Goal: Information Seeking & Learning: Learn about a topic

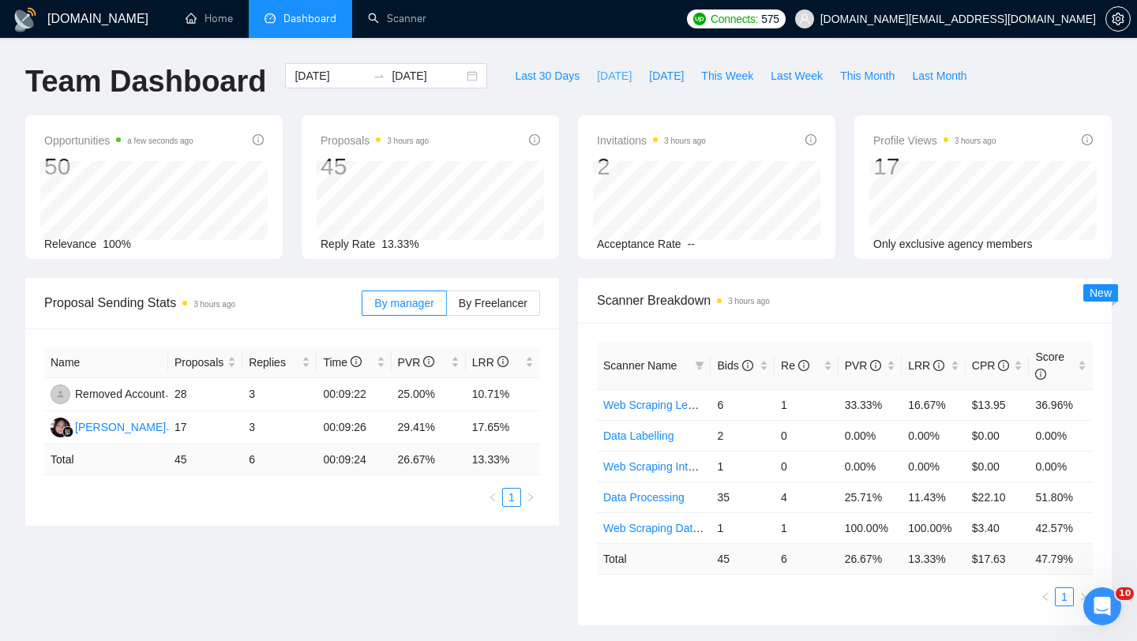
click at [608, 84] on button "[DATE]" at bounding box center [614, 75] width 52 height 25
type input "[DATE]"
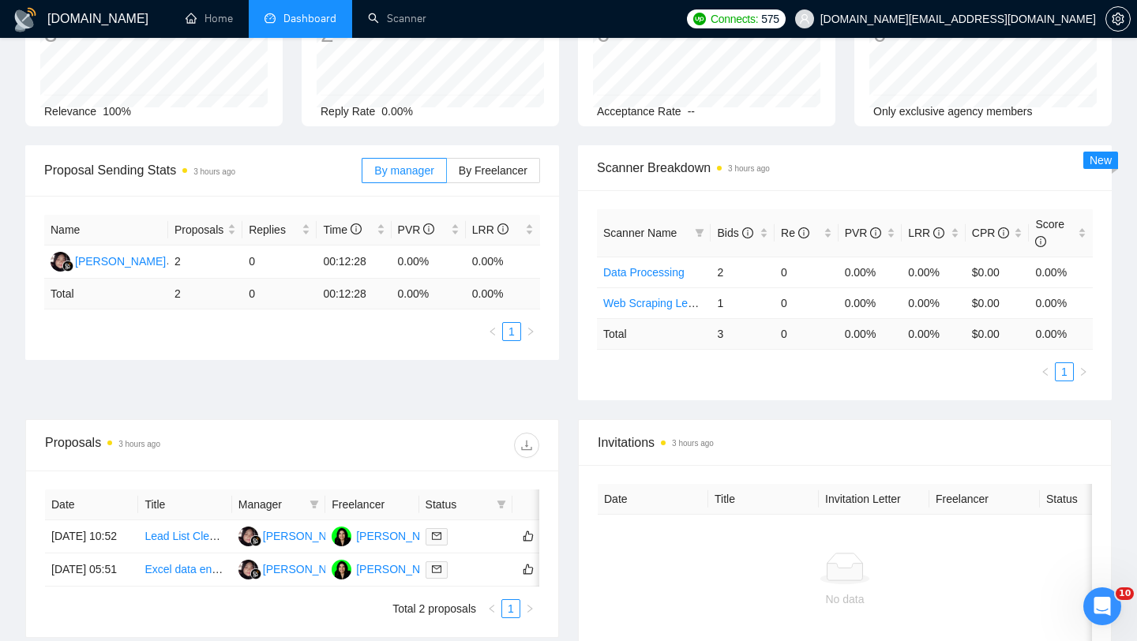
scroll to position [300, 0]
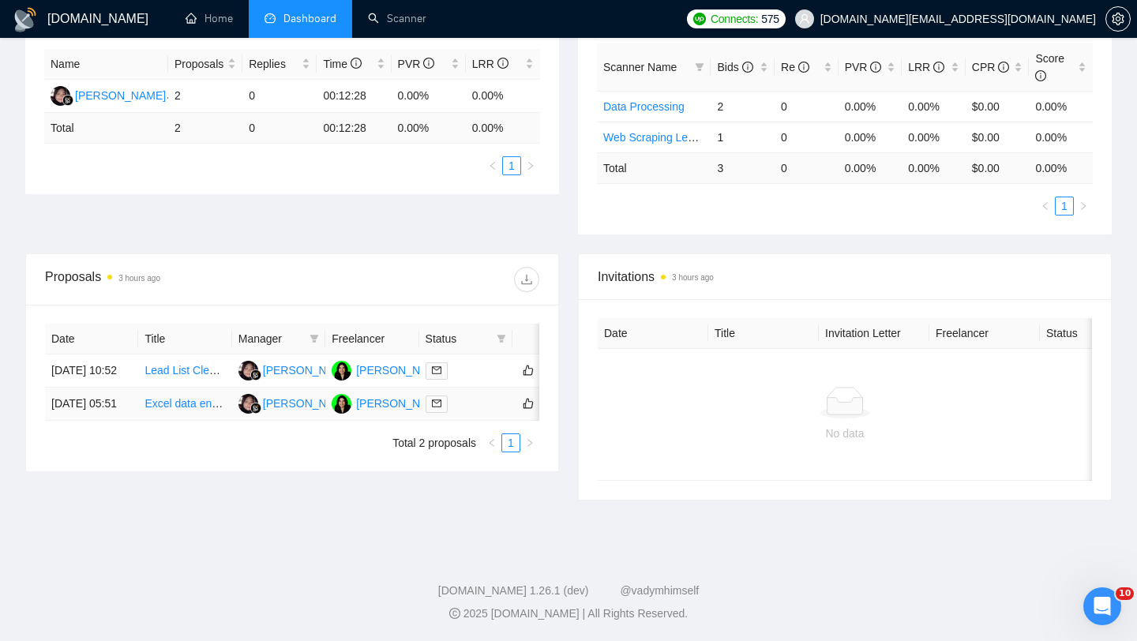
click at [192, 421] on td "Excel data entry from photos" at bounding box center [184, 404] width 93 height 33
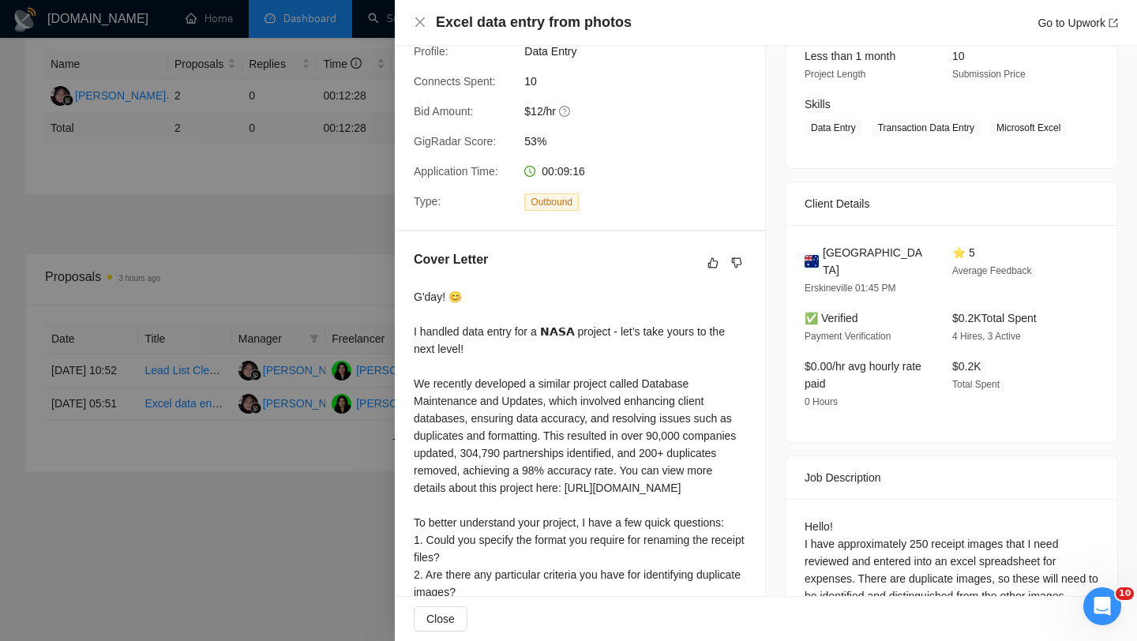
scroll to position [439, 0]
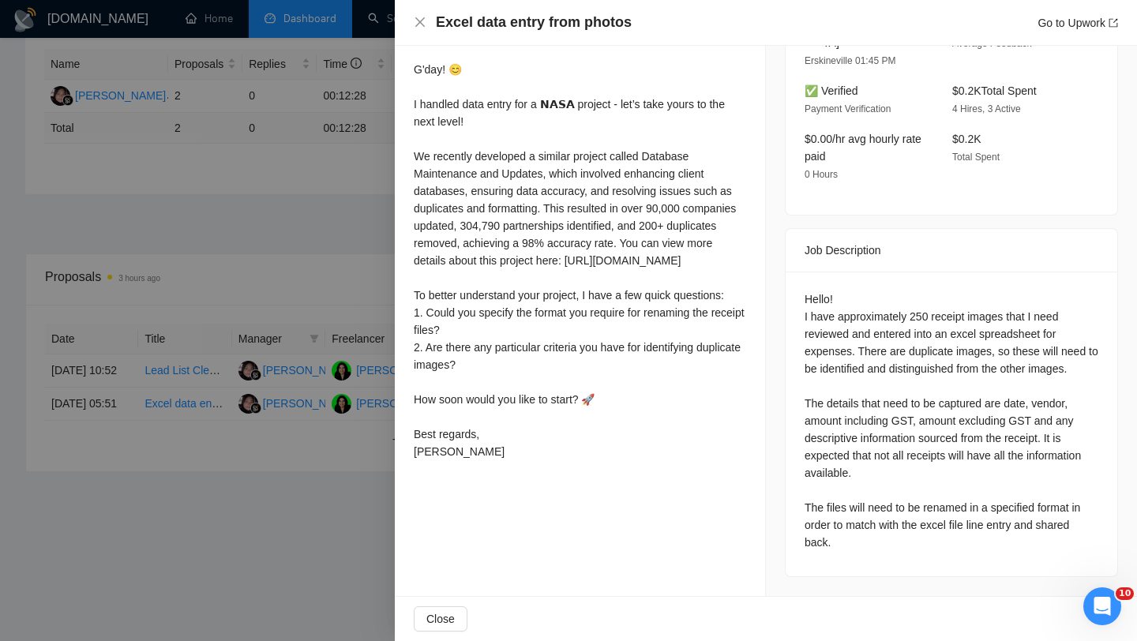
click at [216, 359] on div at bounding box center [568, 320] width 1137 height 641
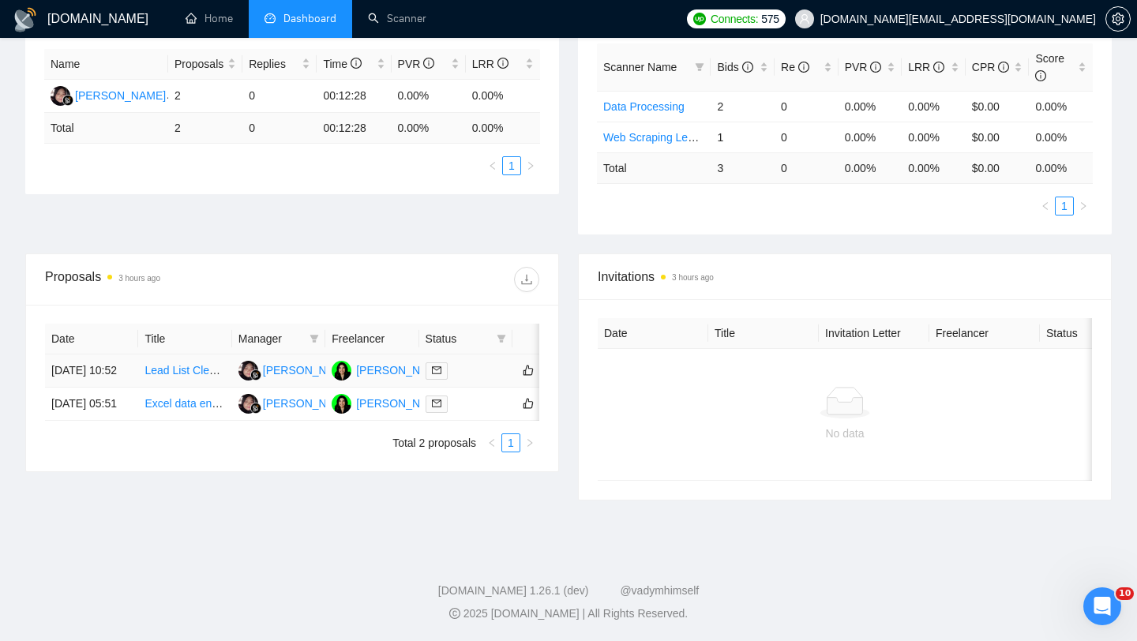
click at [182, 388] on td "Lead List Cleanup Specialist Needed" at bounding box center [184, 371] width 93 height 33
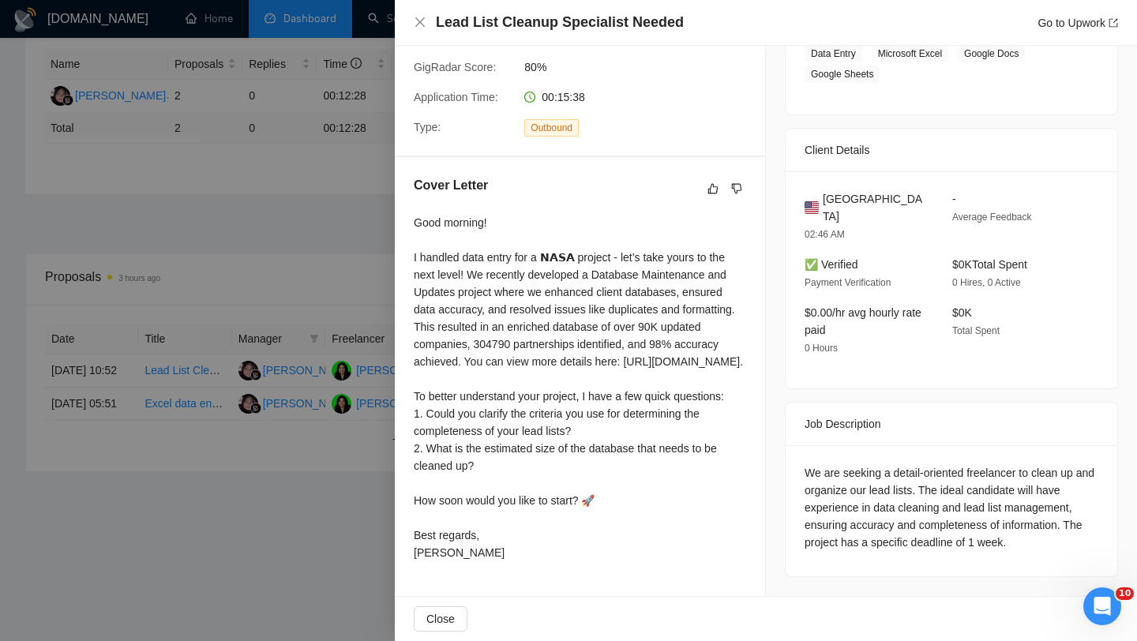
click at [385, 361] on div at bounding box center [568, 320] width 1137 height 641
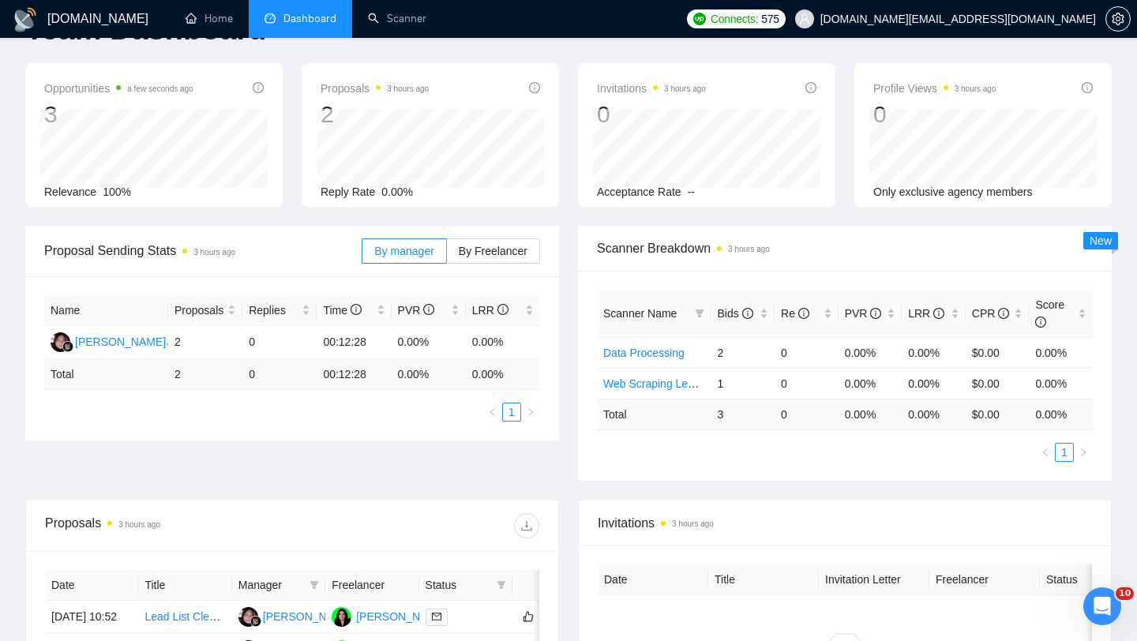
scroll to position [0, 0]
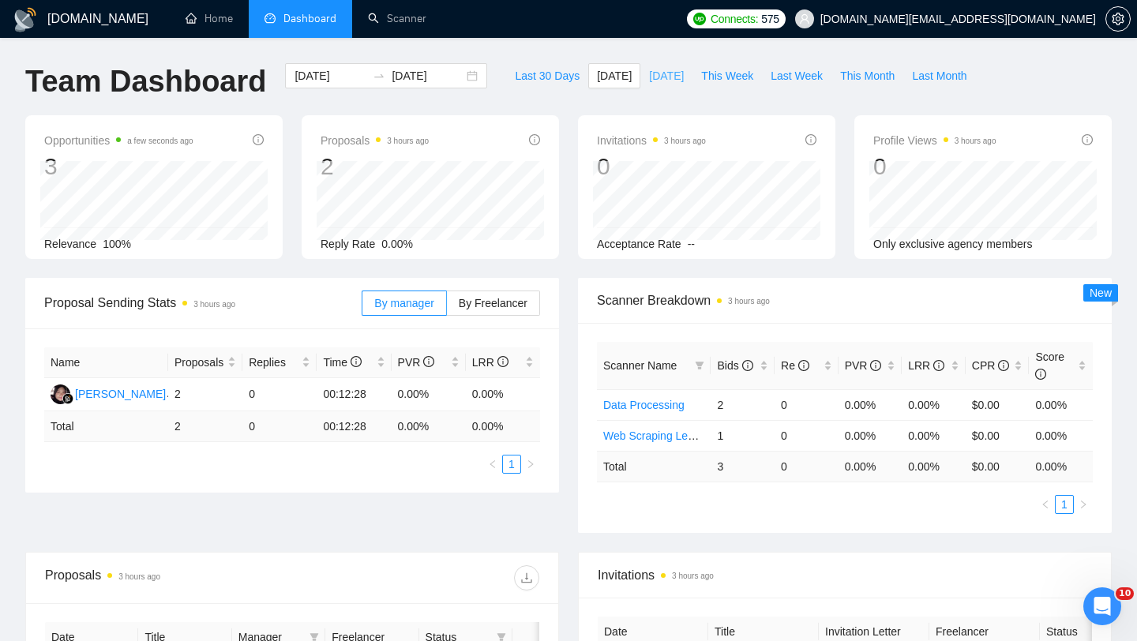
click at [667, 82] on span "[DATE]" at bounding box center [666, 75] width 35 height 17
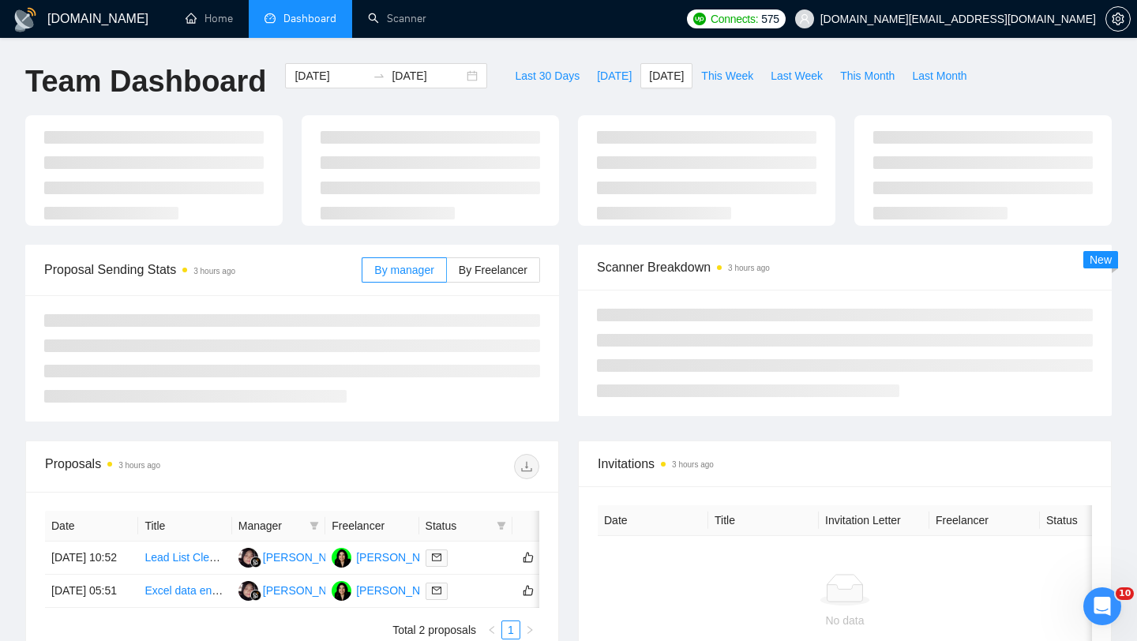
type input "[DATE]"
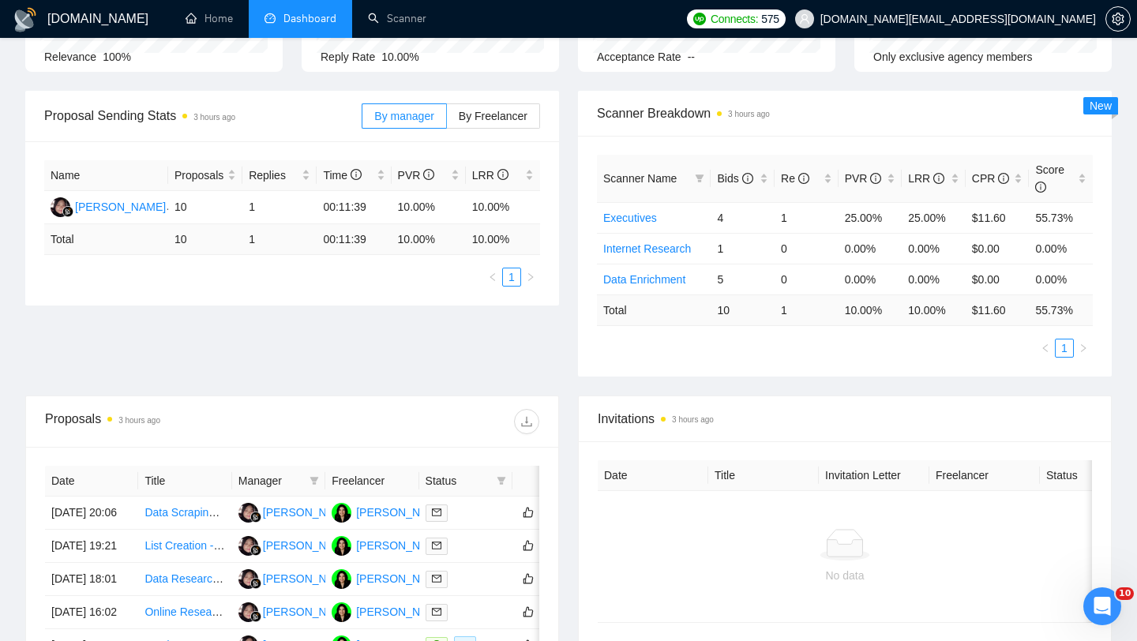
scroll to position [94, 0]
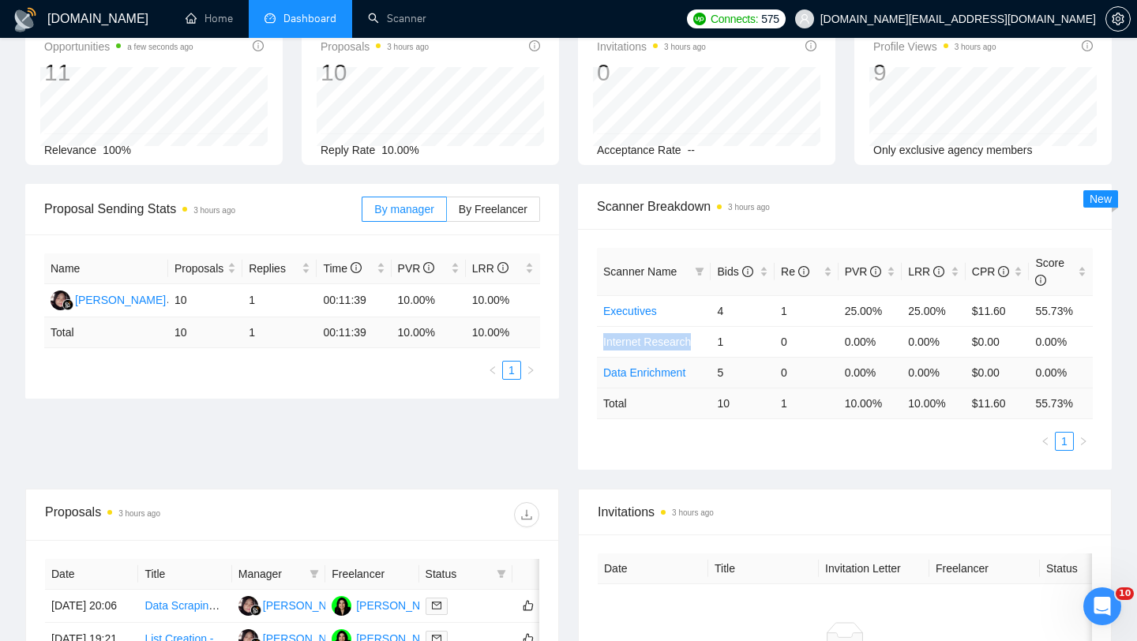
click at [643, 377] on link "Data Enrichment" at bounding box center [644, 372] width 82 height 13
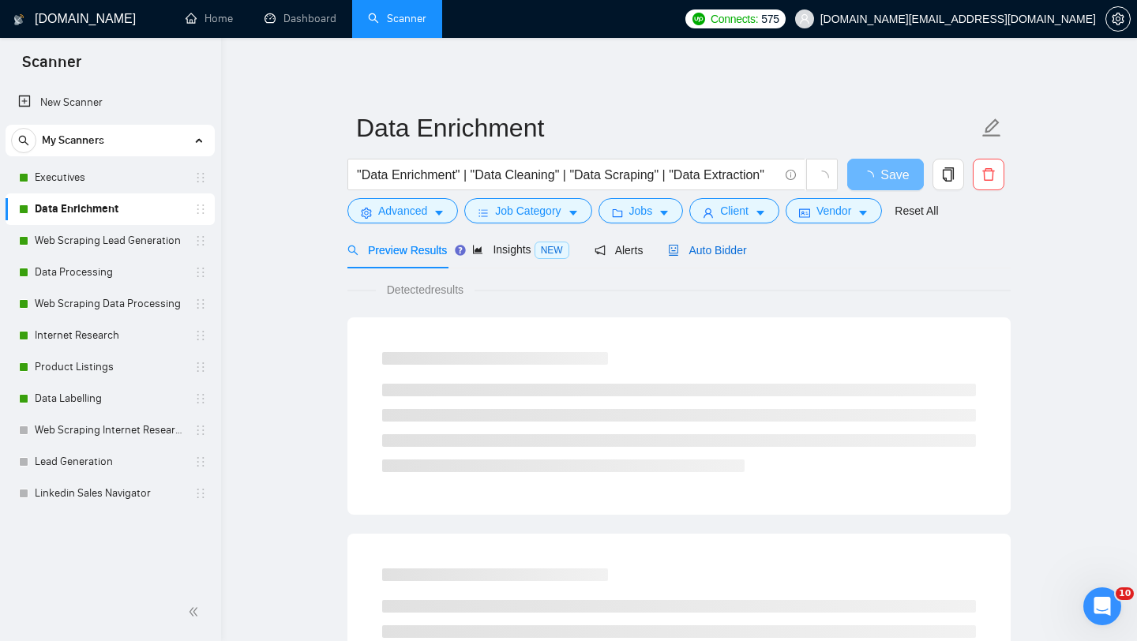
click at [745, 255] on span "Auto Bidder" at bounding box center [707, 250] width 78 height 13
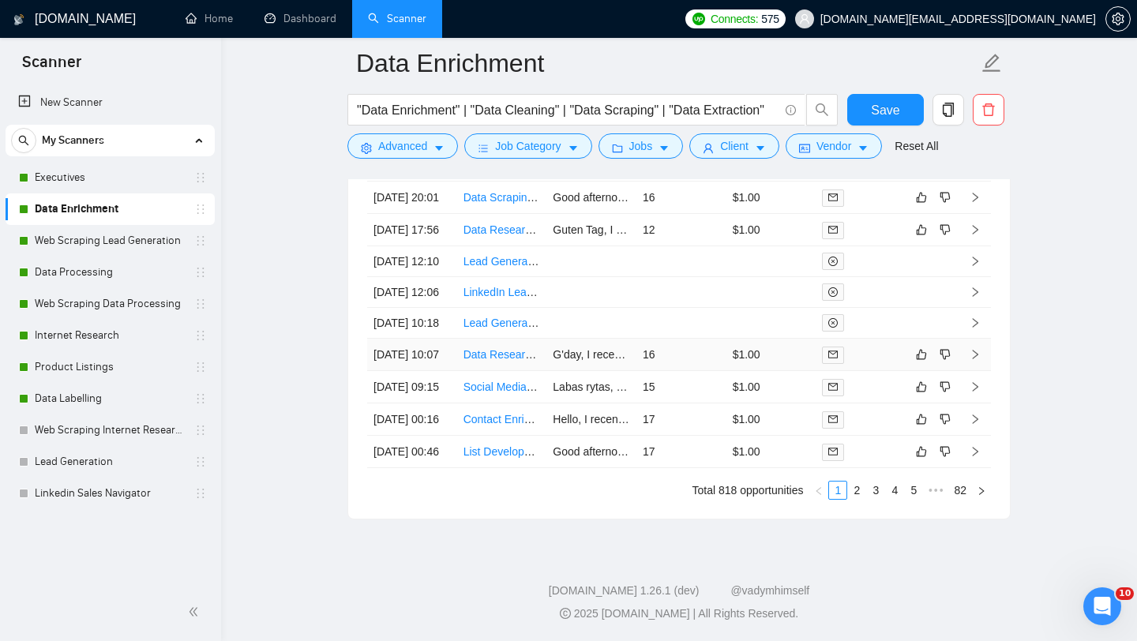
scroll to position [4157, 0]
click at [480, 436] on td "Contact Enrichment Project (Clay/LinkedIn data)" at bounding box center [502, 419] width 90 height 32
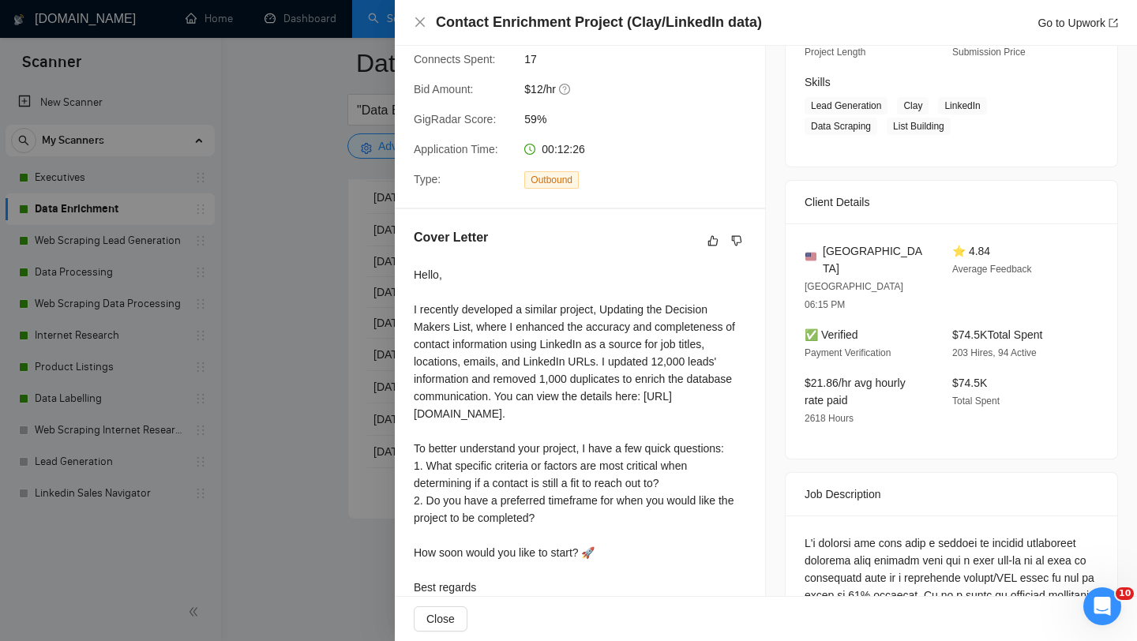
scroll to position [234, 0]
click at [340, 419] on div at bounding box center [568, 320] width 1137 height 641
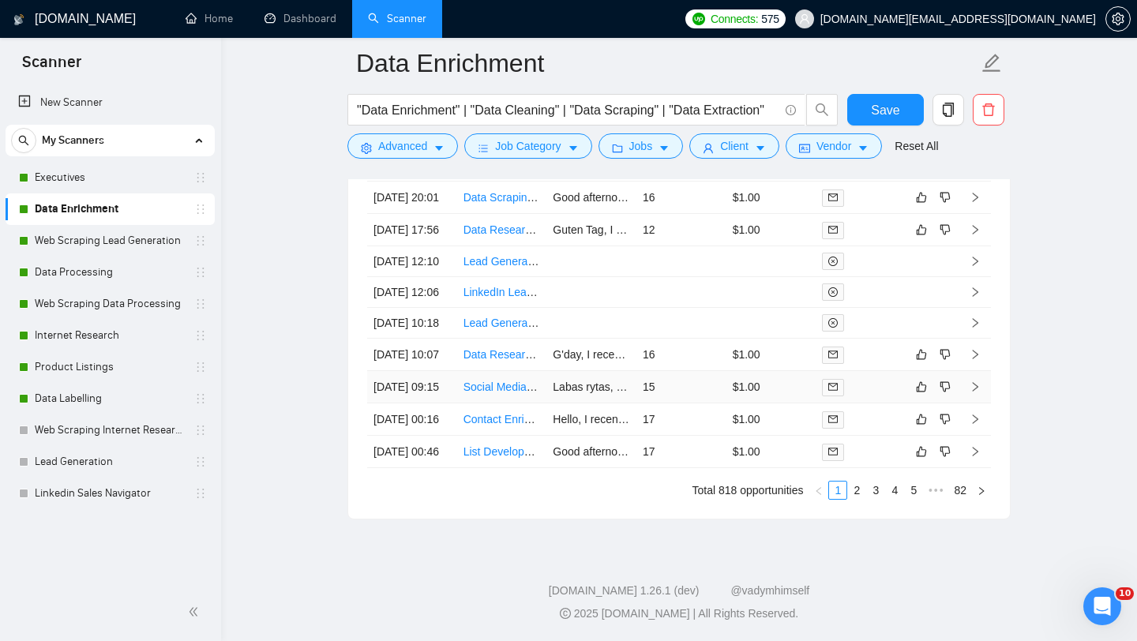
click at [497, 403] on td "Social Media Lead Generation and Data Scraping Specialist" at bounding box center [502, 387] width 90 height 32
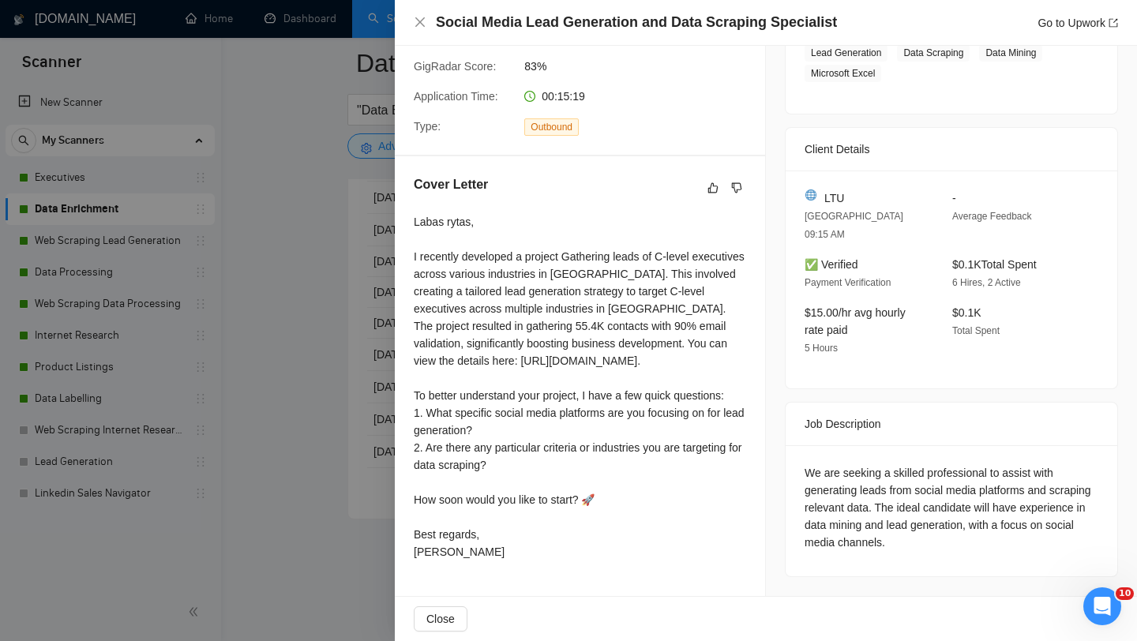
scroll to position [310, 0]
click at [385, 437] on div at bounding box center [568, 320] width 1137 height 641
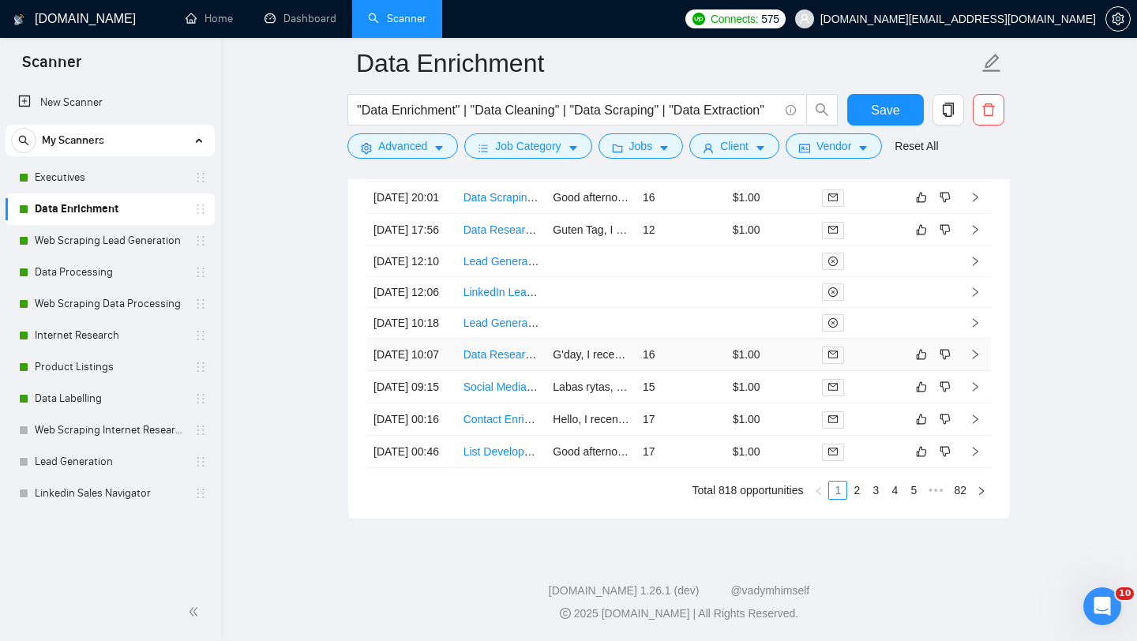
click at [508, 371] on td "Data Research – Real Estate Agent Contact List ([GEOGRAPHIC_DATA] Metro Cities)" at bounding box center [502, 355] width 90 height 32
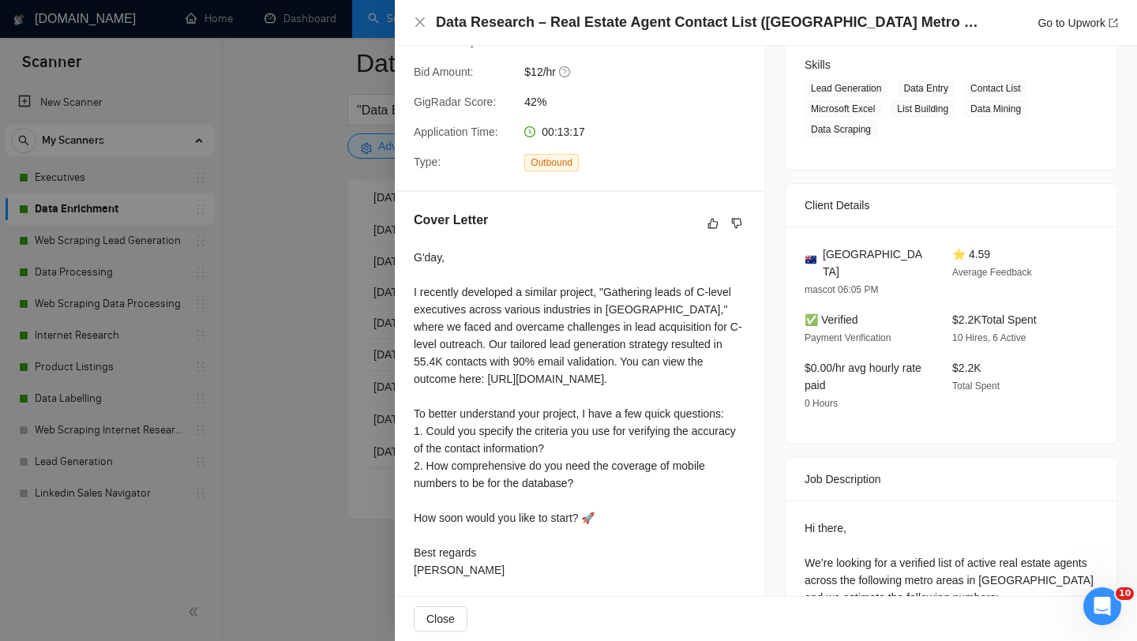
scroll to position [220, 0]
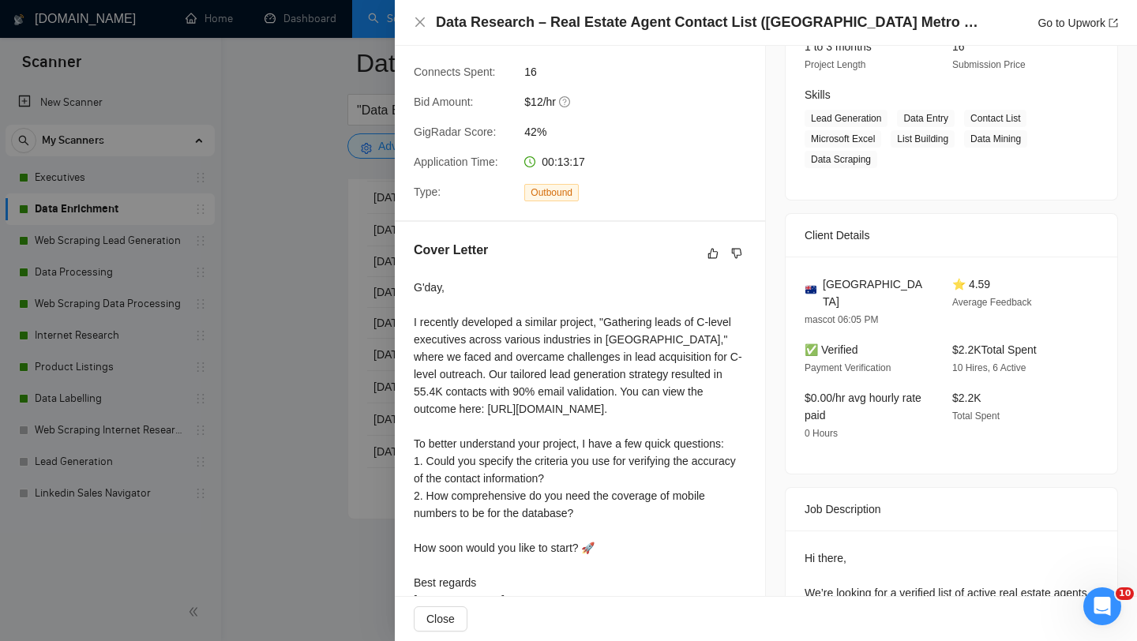
click at [295, 381] on div at bounding box center [568, 320] width 1137 height 641
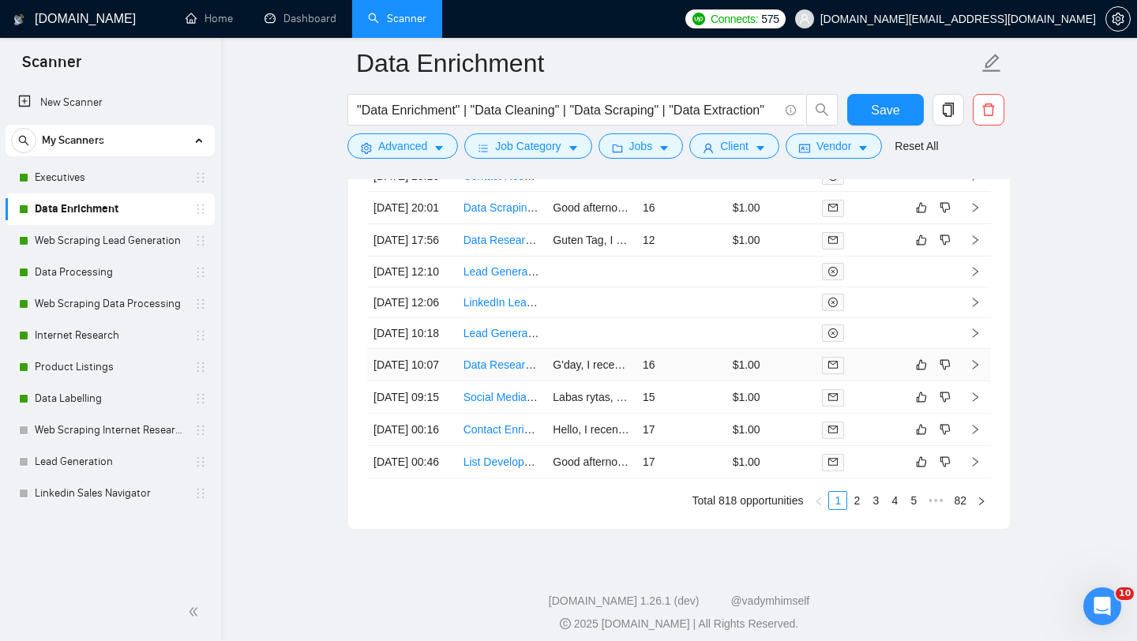
scroll to position [4084, 0]
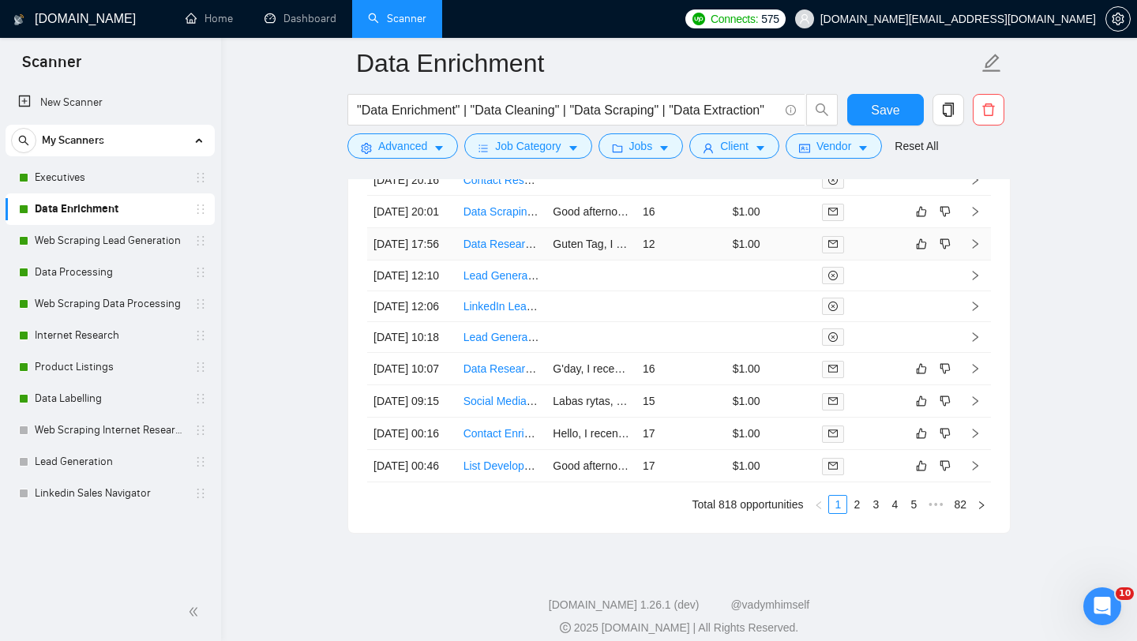
click at [499, 261] on td "Data Researcher for Truck Yards in [GEOGRAPHIC_DATA] and [GEOGRAPHIC_DATA]" at bounding box center [502, 244] width 90 height 32
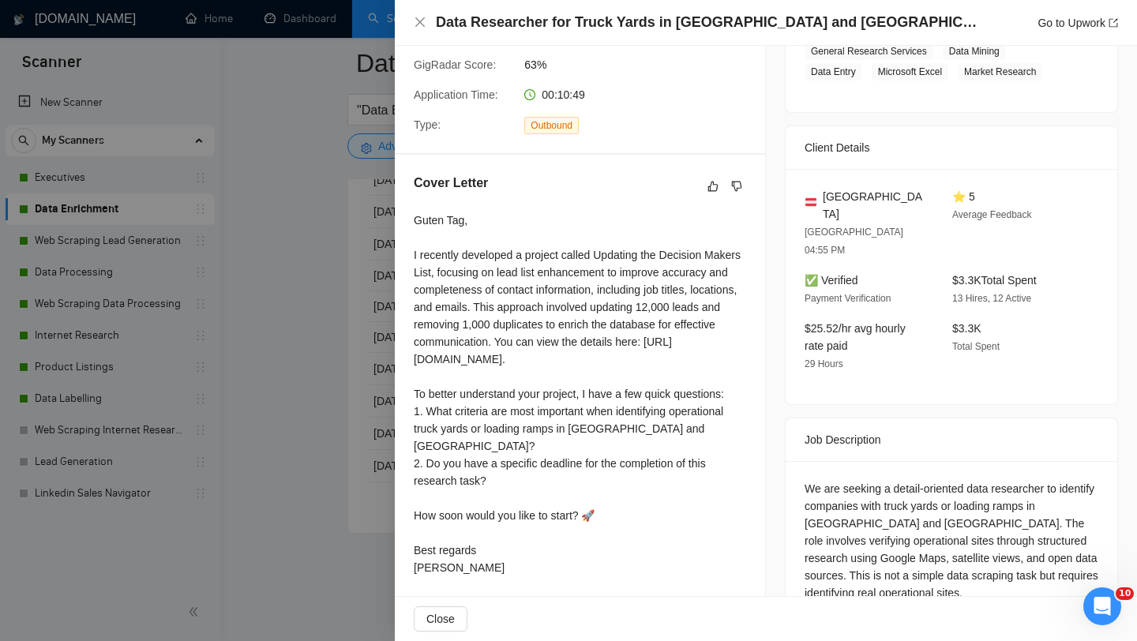
scroll to position [291, 0]
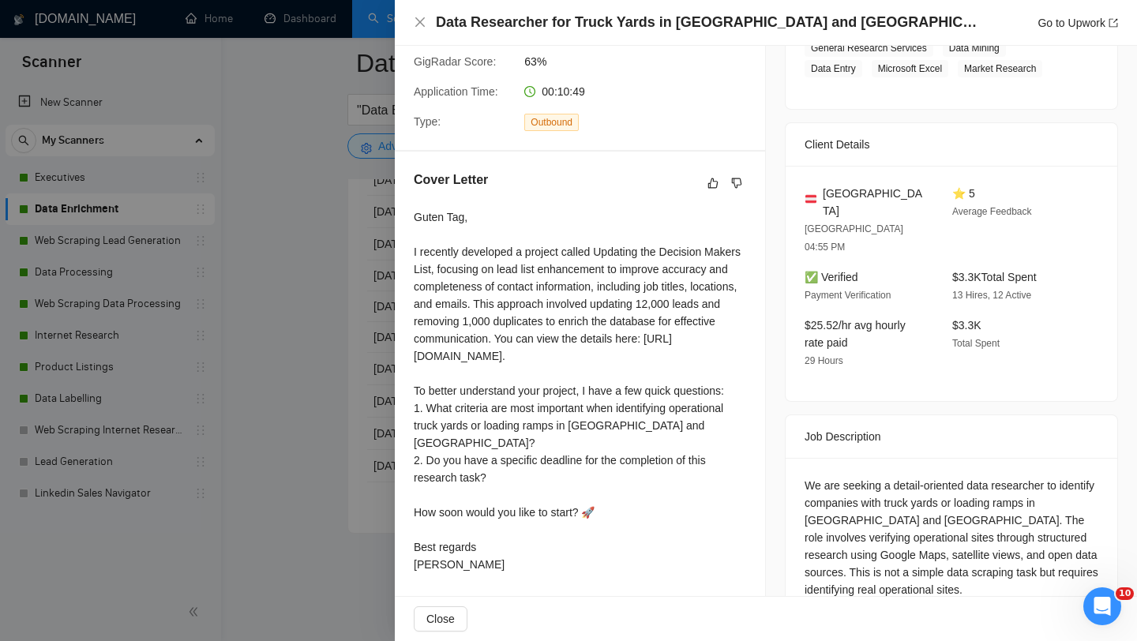
click at [368, 436] on div at bounding box center [568, 320] width 1137 height 641
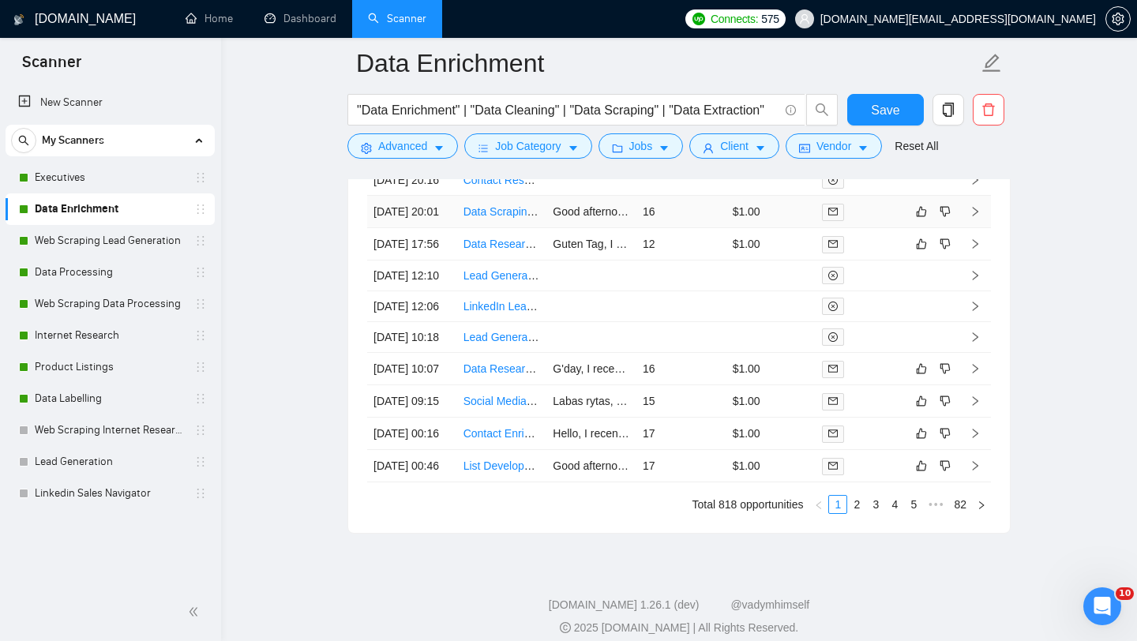
click at [489, 228] on td "Data Scraping Specialist for Lead Generation" at bounding box center [502, 212] width 90 height 32
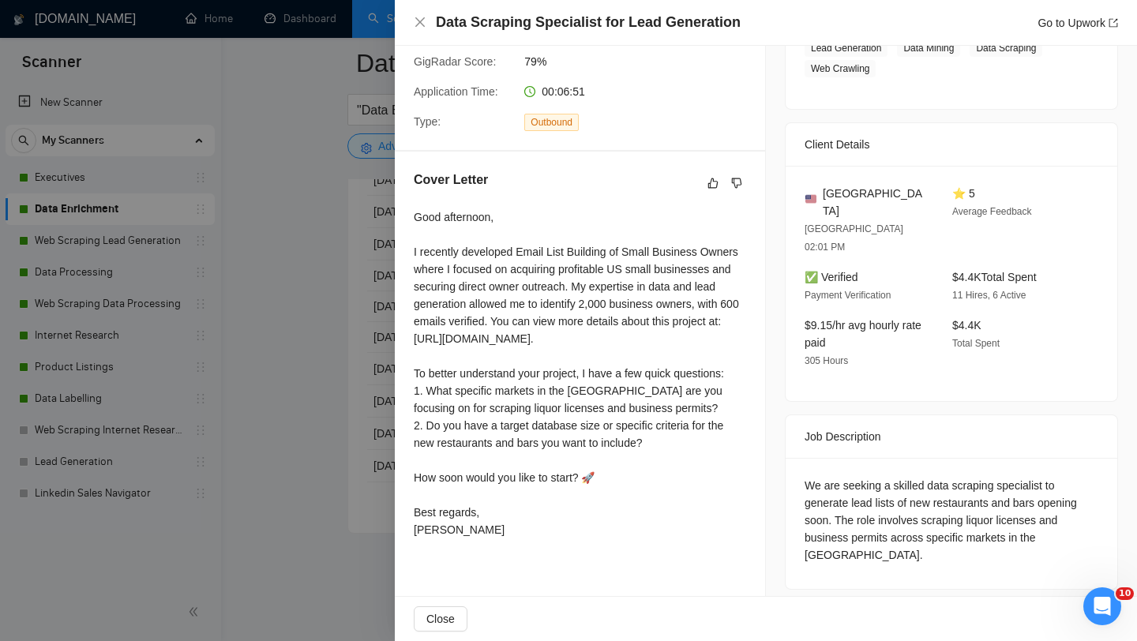
click at [335, 325] on div at bounding box center [568, 320] width 1137 height 641
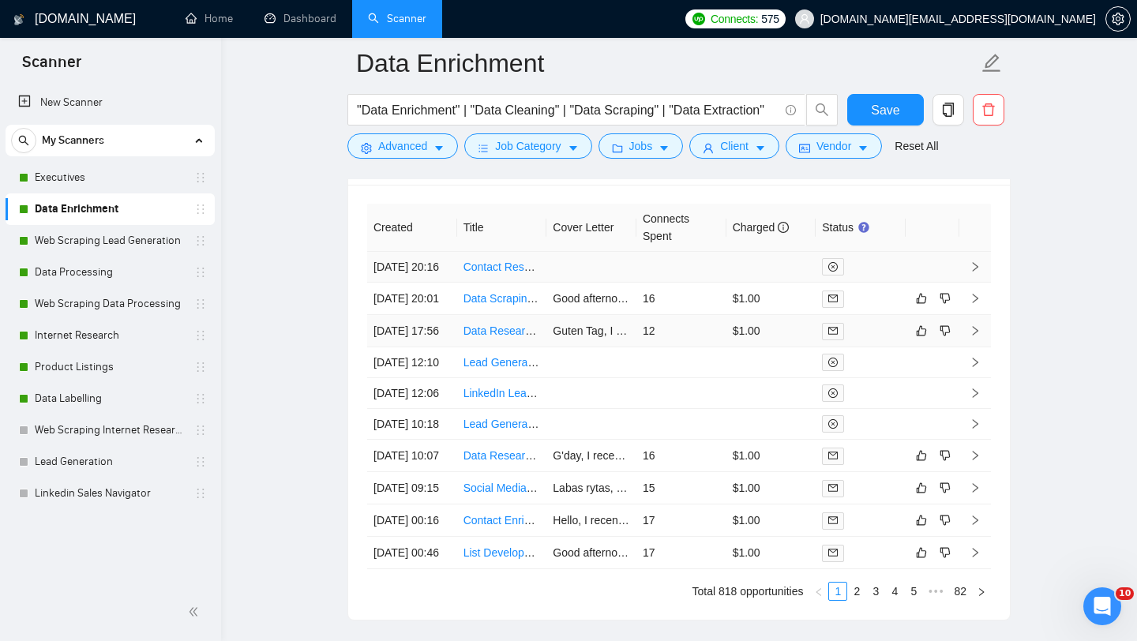
scroll to position [3994, 0]
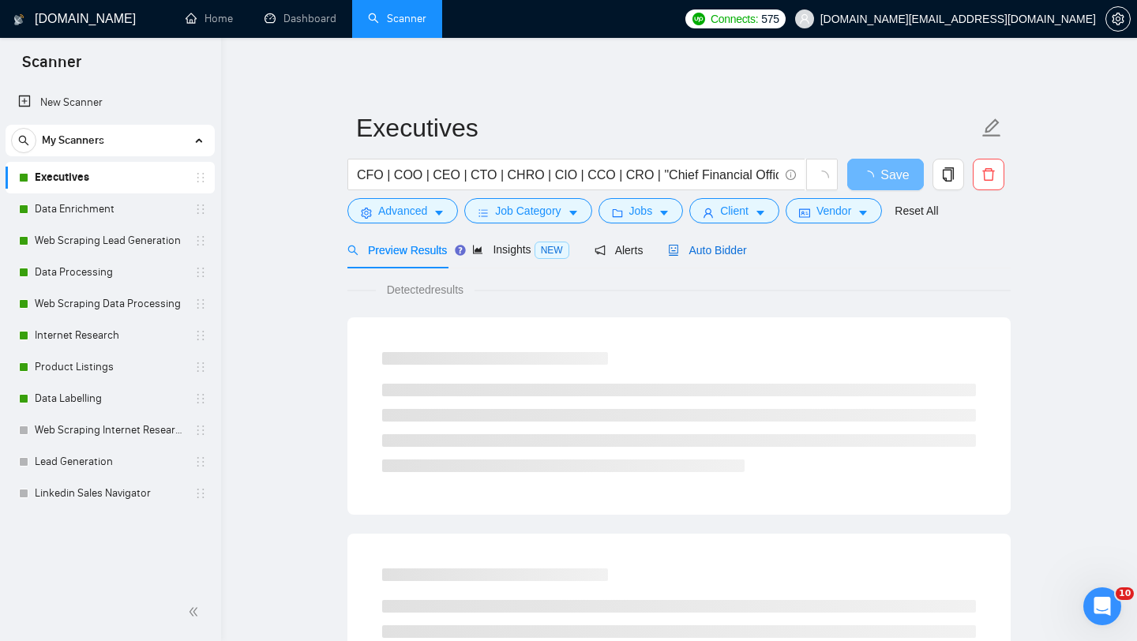
click at [706, 245] on span "Auto Bidder" at bounding box center [707, 250] width 78 height 13
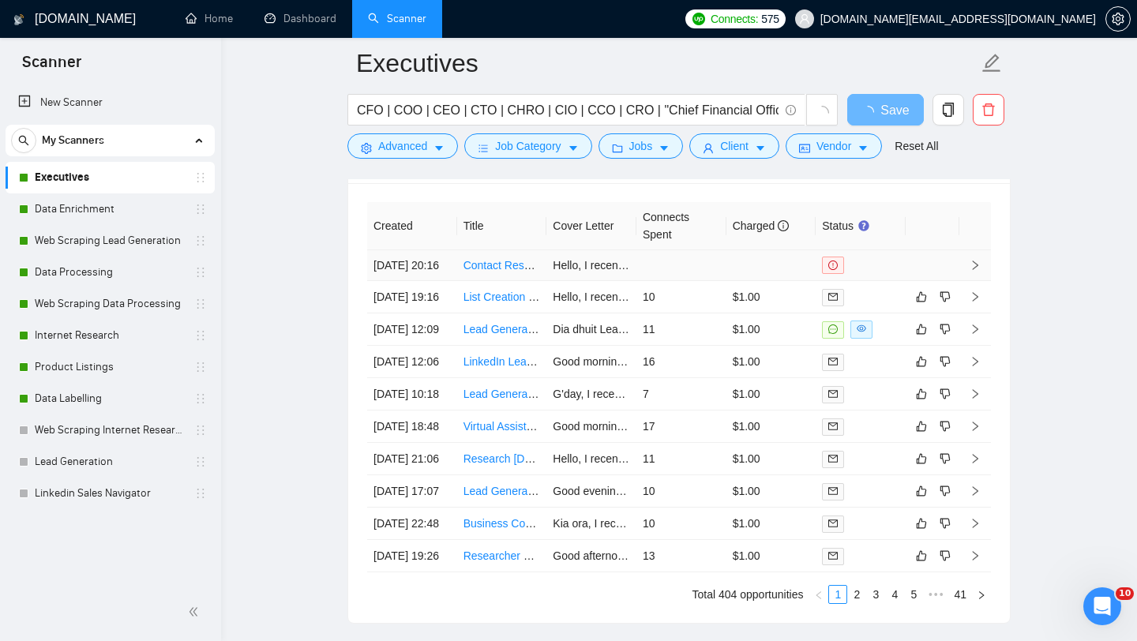
scroll to position [3840, 0]
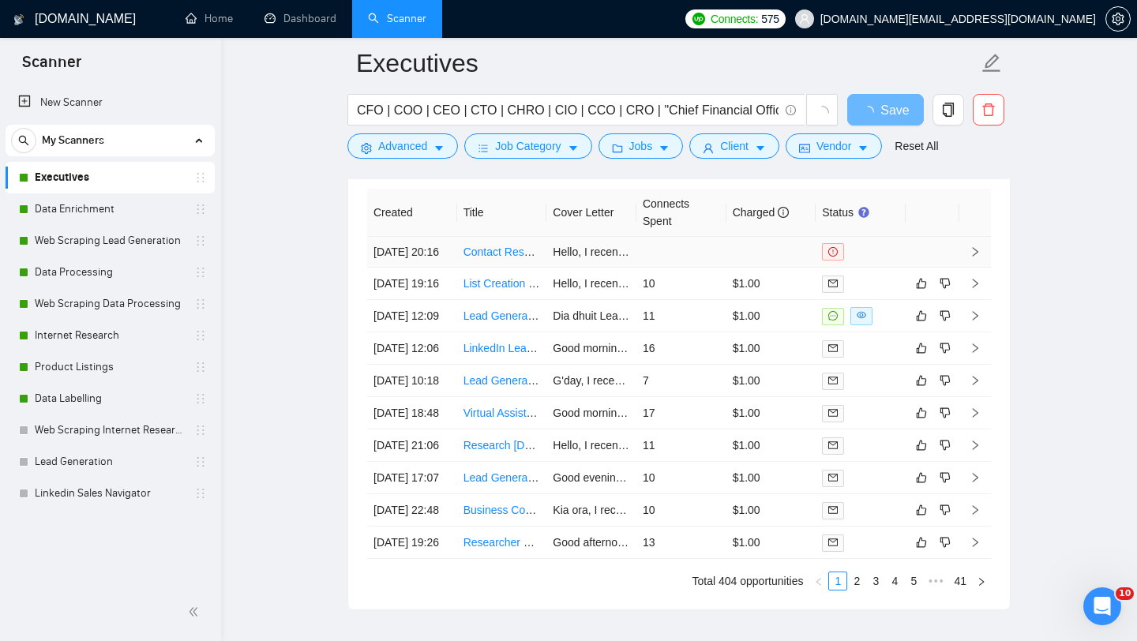
click at [503, 258] on link "Contact Research for Childcare Directors and School Principals" at bounding box center [618, 252] width 311 height 13
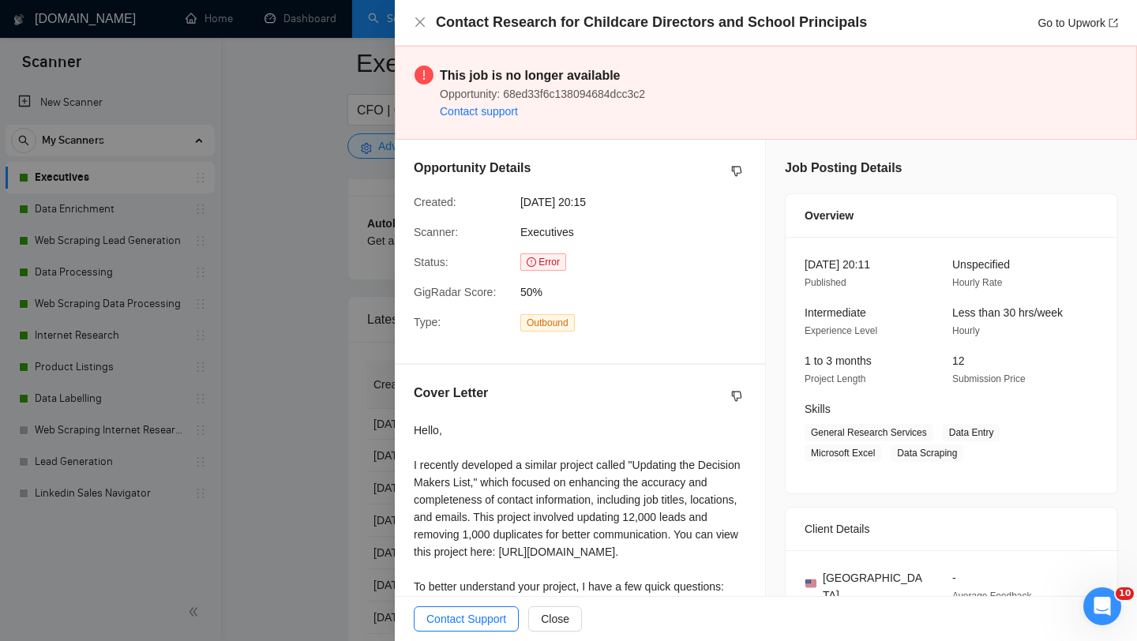
click at [373, 347] on div at bounding box center [568, 320] width 1137 height 641
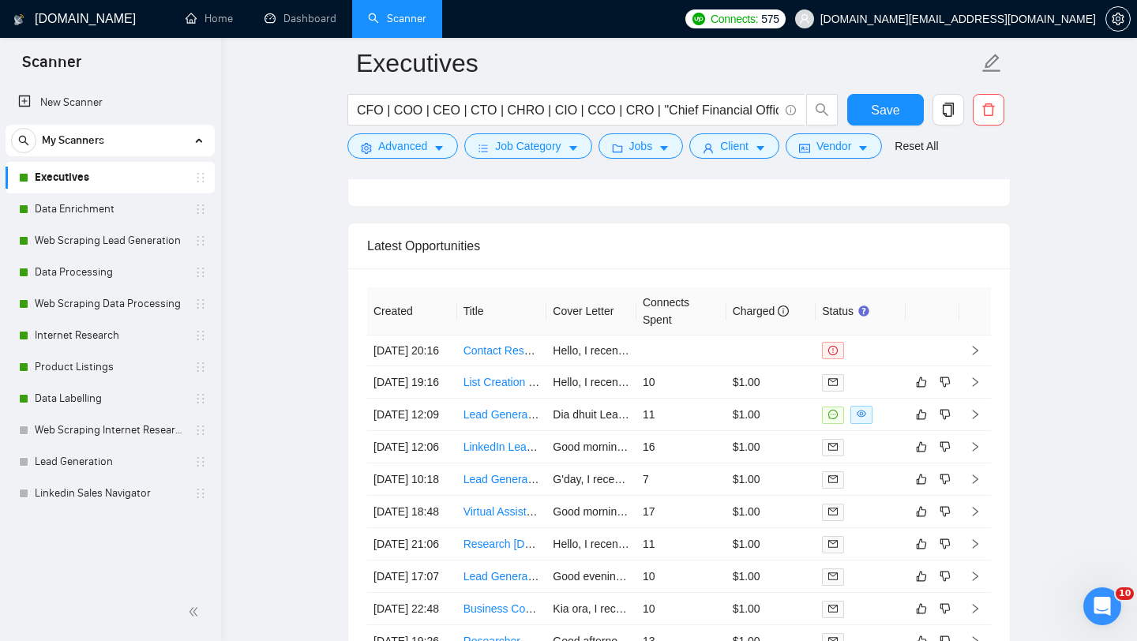
scroll to position [4006, 0]
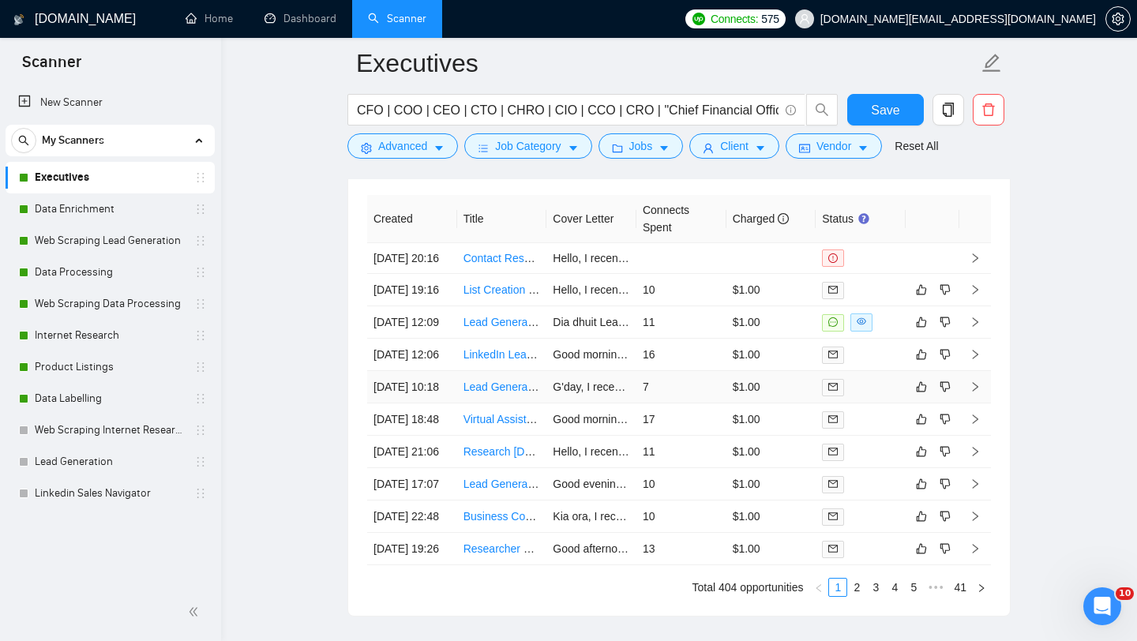
click at [473, 403] on td "Lead Generation Specialist for Companies and C-Suite Individuals" at bounding box center [502, 387] width 90 height 32
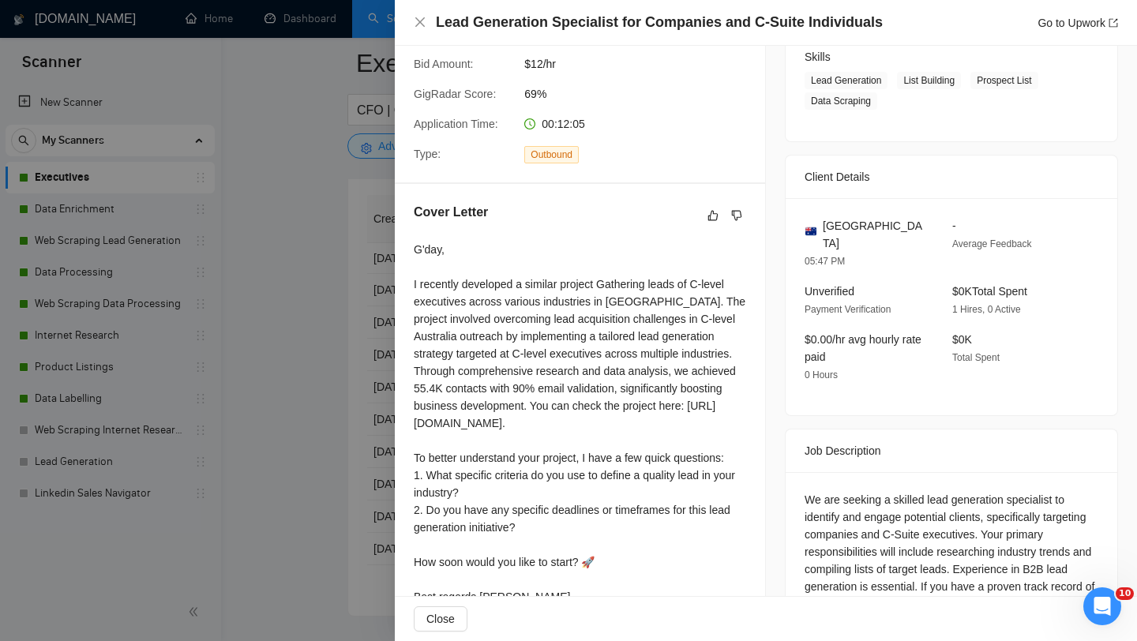
scroll to position [327, 0]
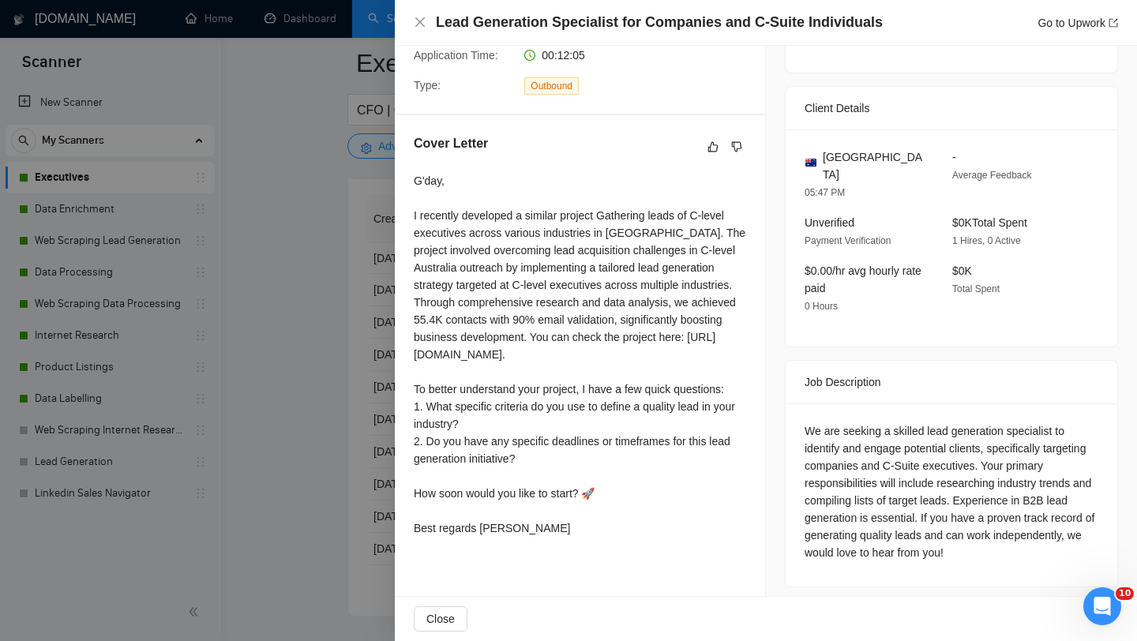
click at [308, 486] on div at bounding box center [568, 320] width 1137 height 641
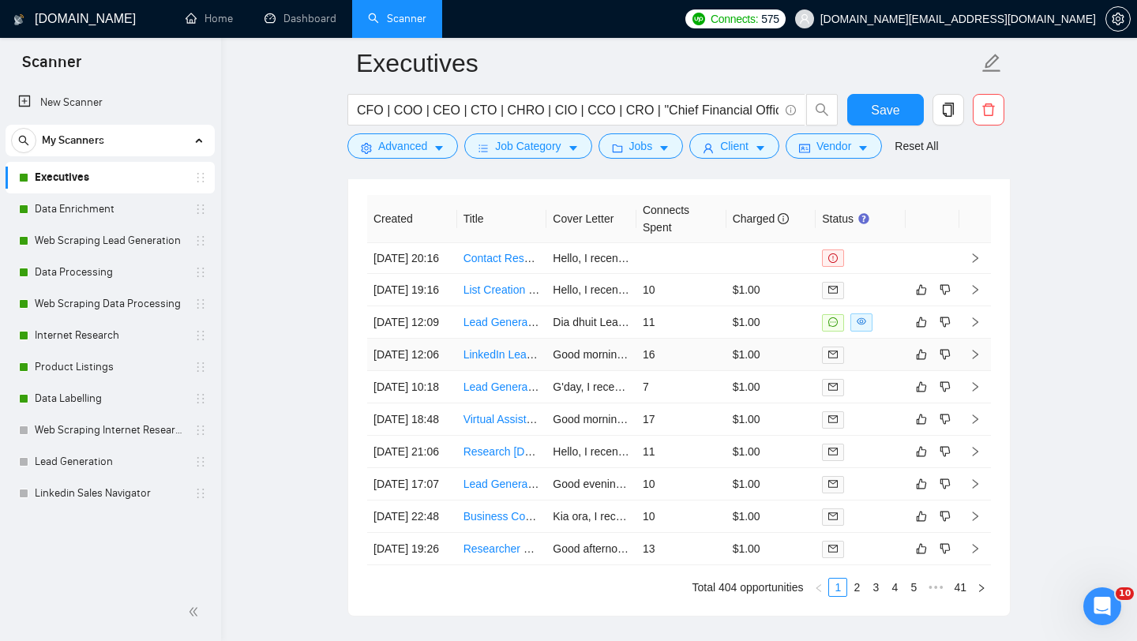
click at [498, 371] on td "LinkedIn Lead Generation Recruitment Agency" at bounding box center [502, 355] width 90 height 32
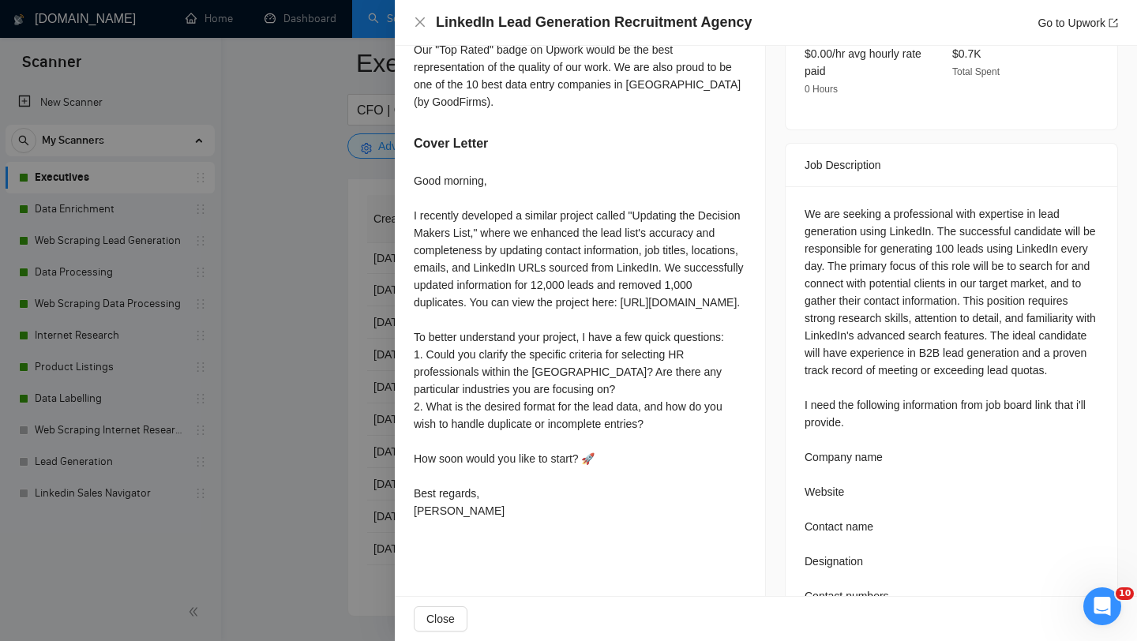
scroll to position [658, 0]
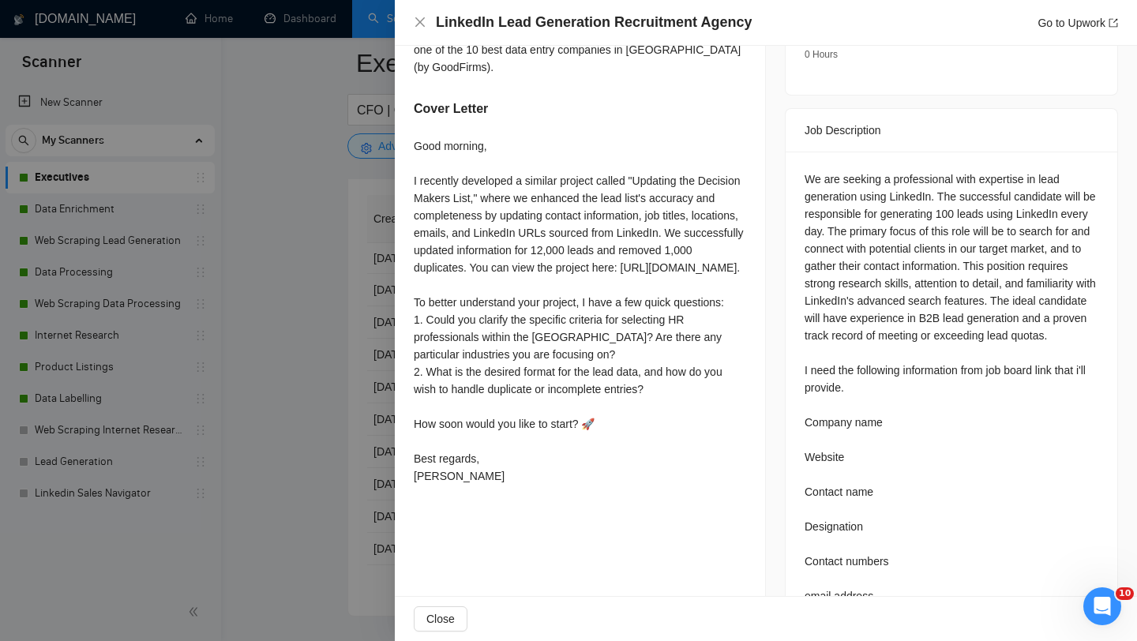
click at [325, 406] on div at bounding box center [568, 320] width 1137 height 641
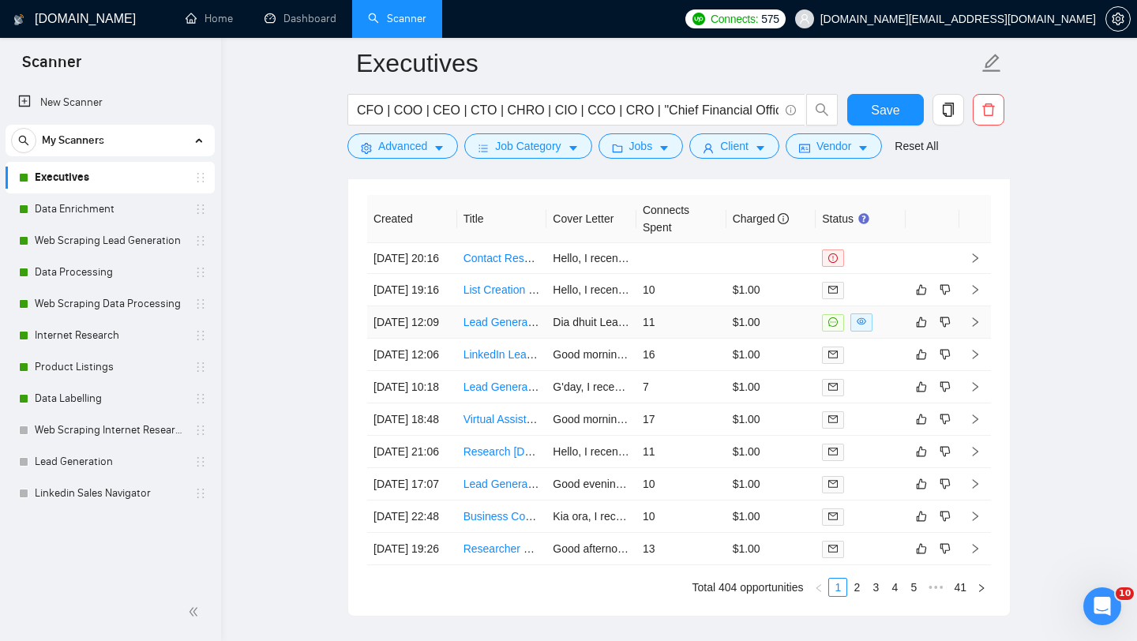
click at [501, 339] on td "Lead Generation Expert (Construction & Engineering Sector – [GEOGRAPHIC_DATA])" at bounding box center [502, 322] width 90 height 32
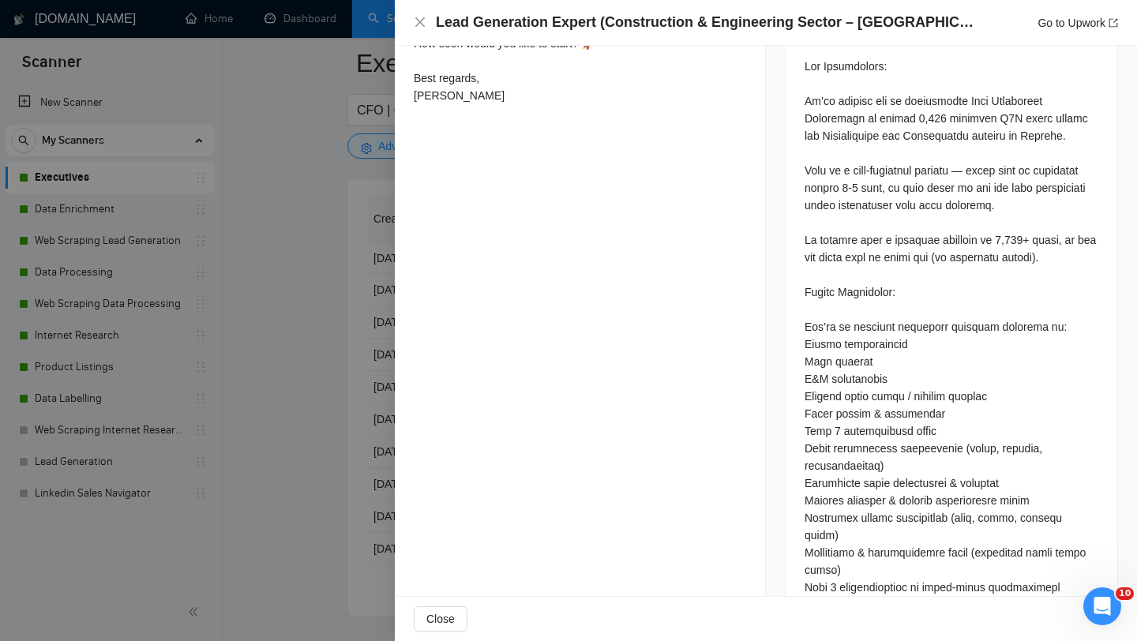
scroll to position [737, 0]
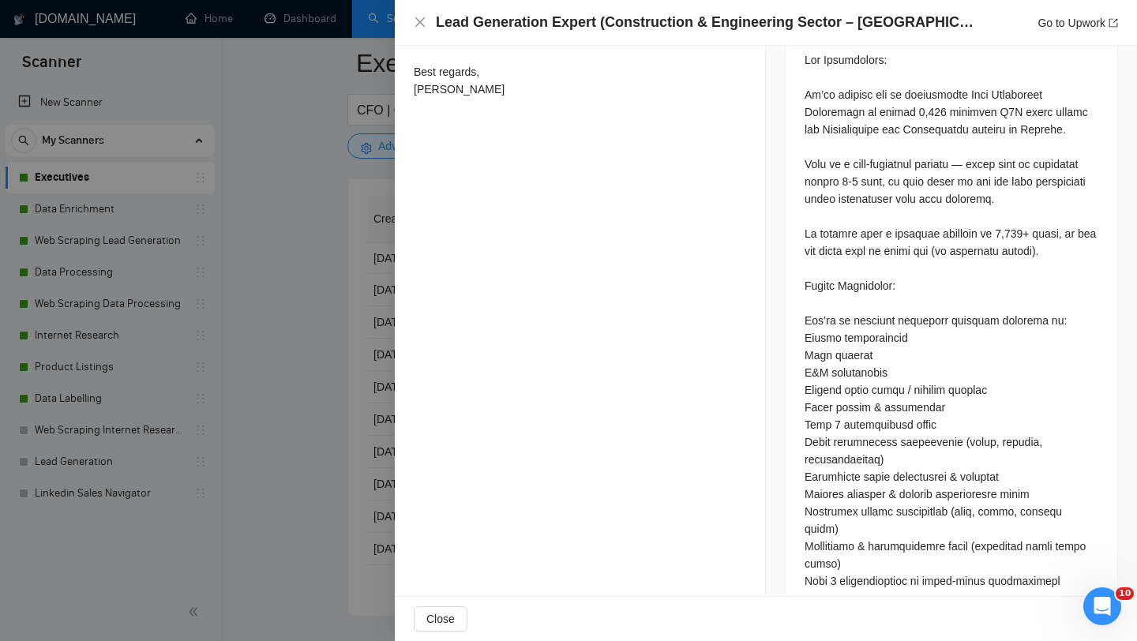
click at [301, 426] on div at bounding box center [568, 320] width 1137 height 641
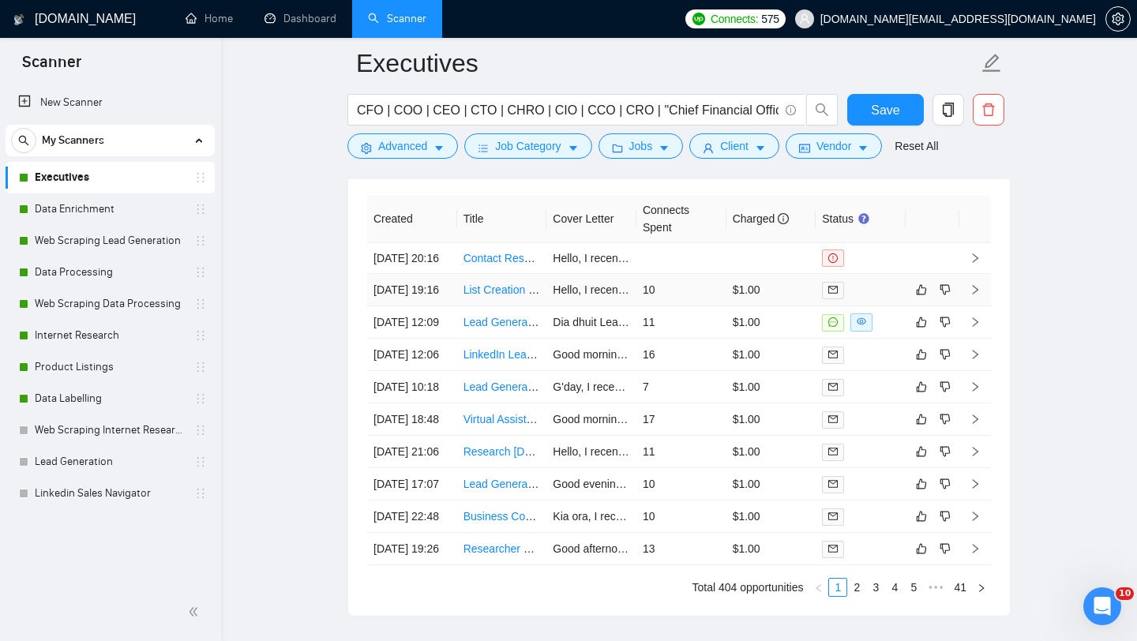
click at [504, 306] on td "List Creation - HVAC and Plumbing" at bounding box center [502, 290] width 90 height 32
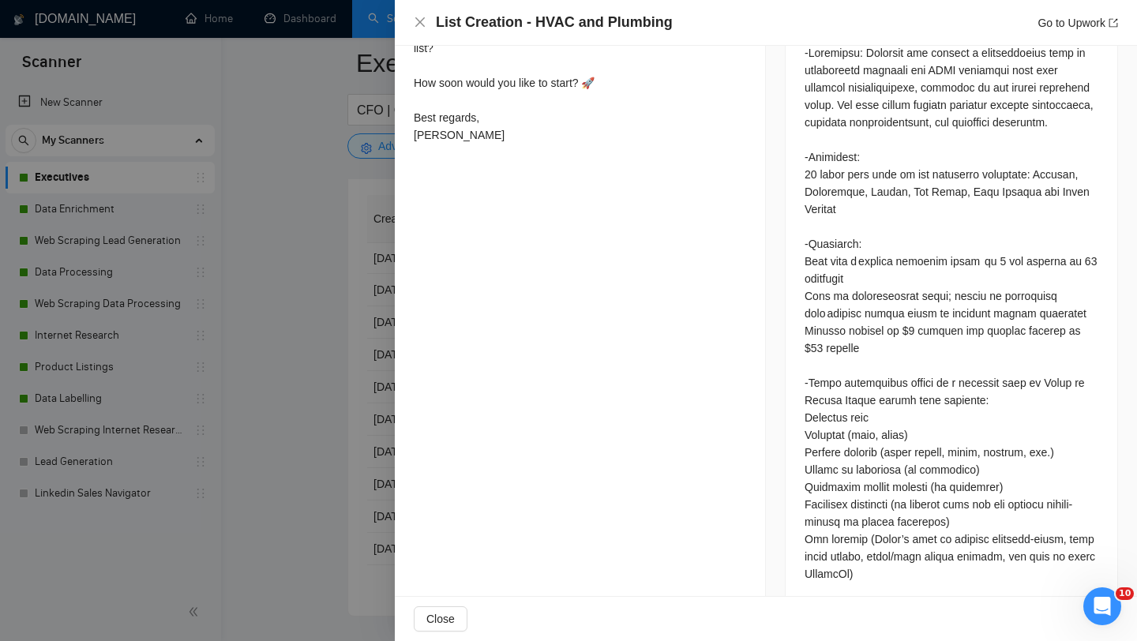
scroll to position [672, 0]
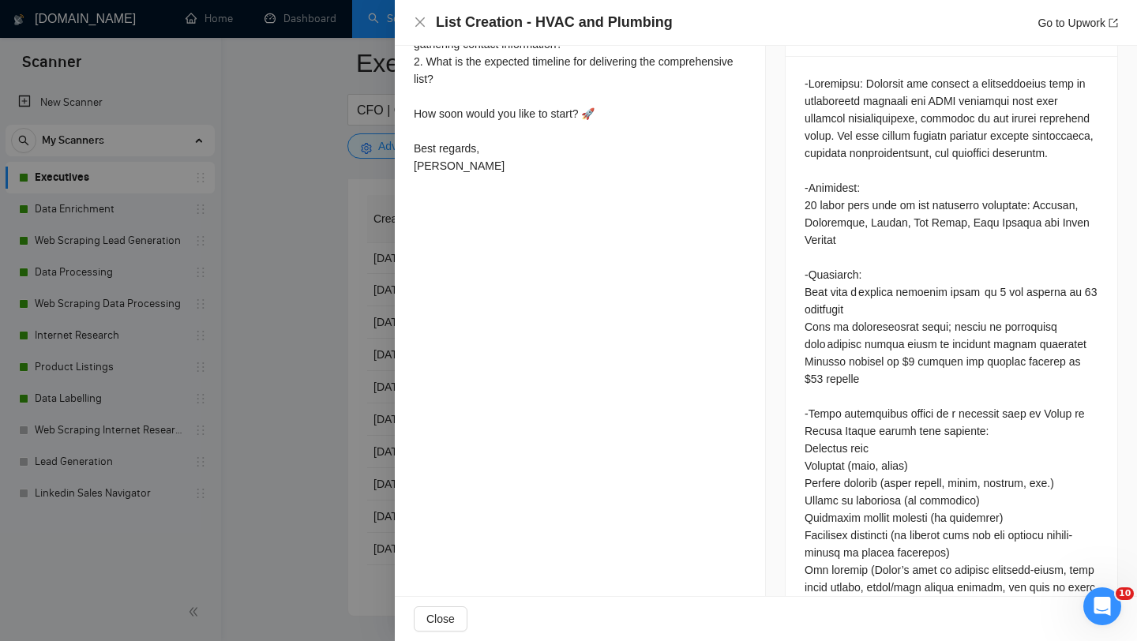
click at [323, 320] on div at bounding box center [568, 320] width 1137 height 641
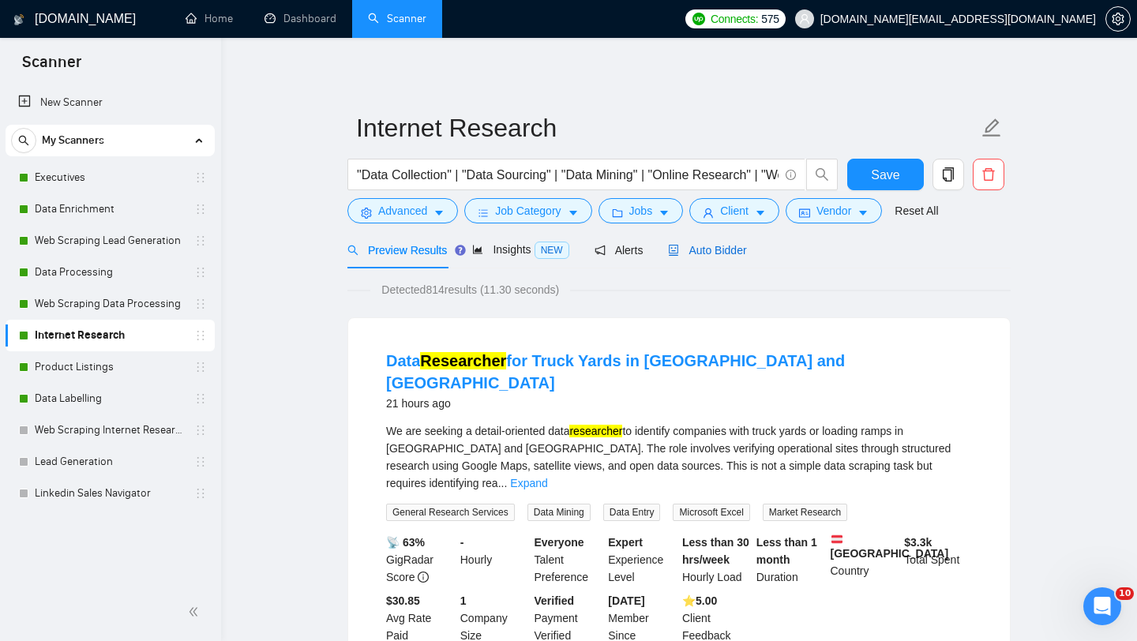
click at [746, 247] on span "Auto Bidder" at bounding box center [707, 250] width 78 height 13
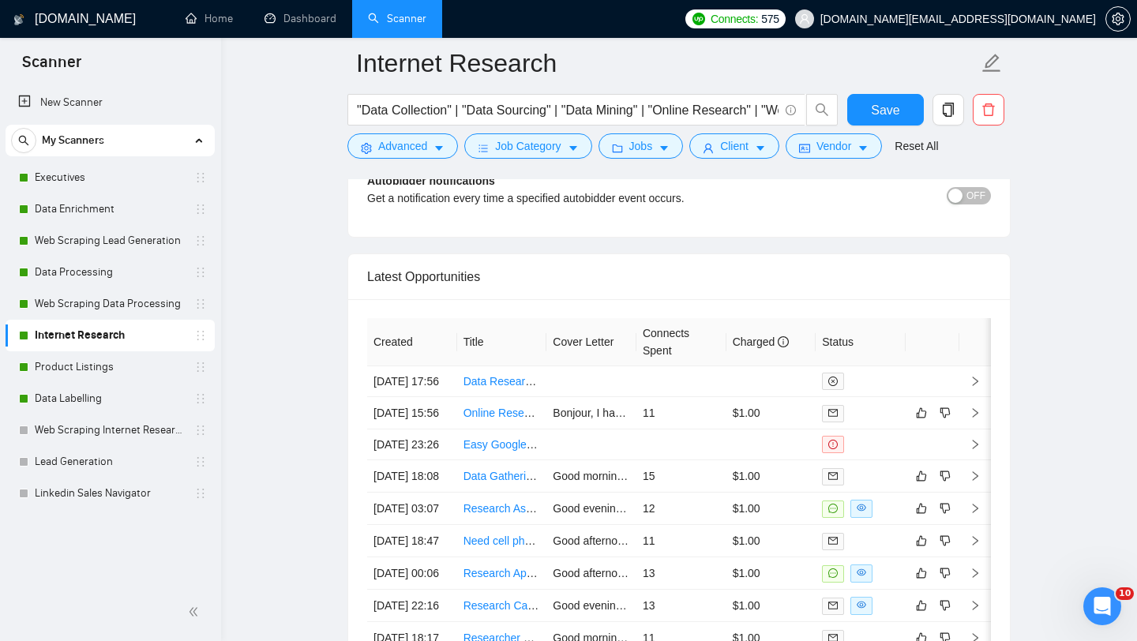
scroll to position [4010, 0]
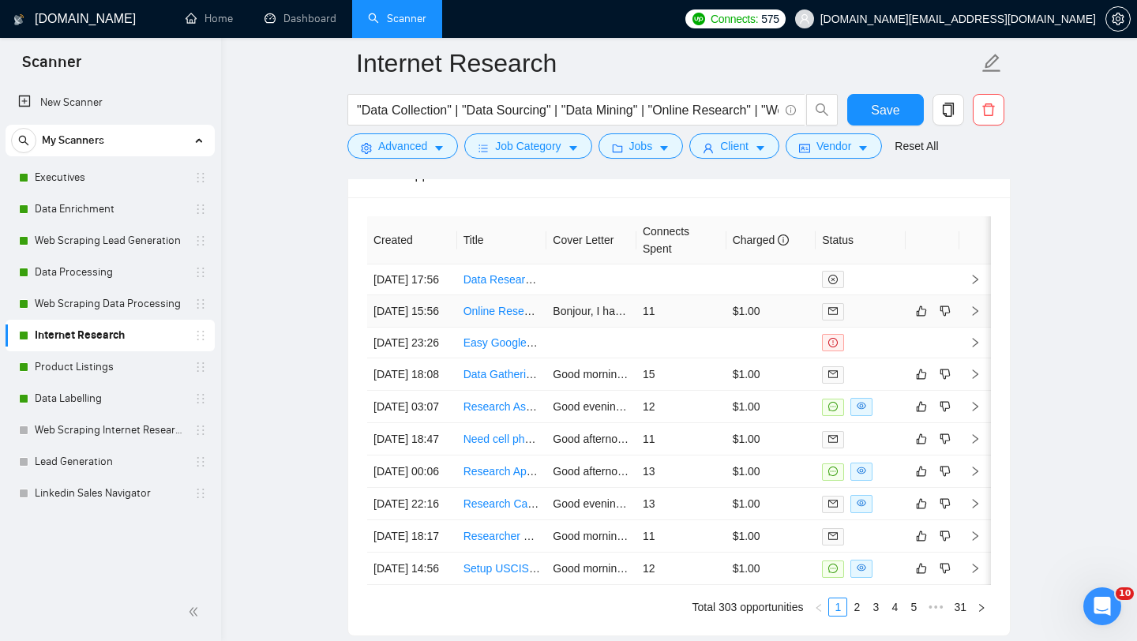
click at [503, 328] on td "Online Research Specialist Needed for Website Ownership Investigation" at bounding box center [502, 311] width 90 height 32
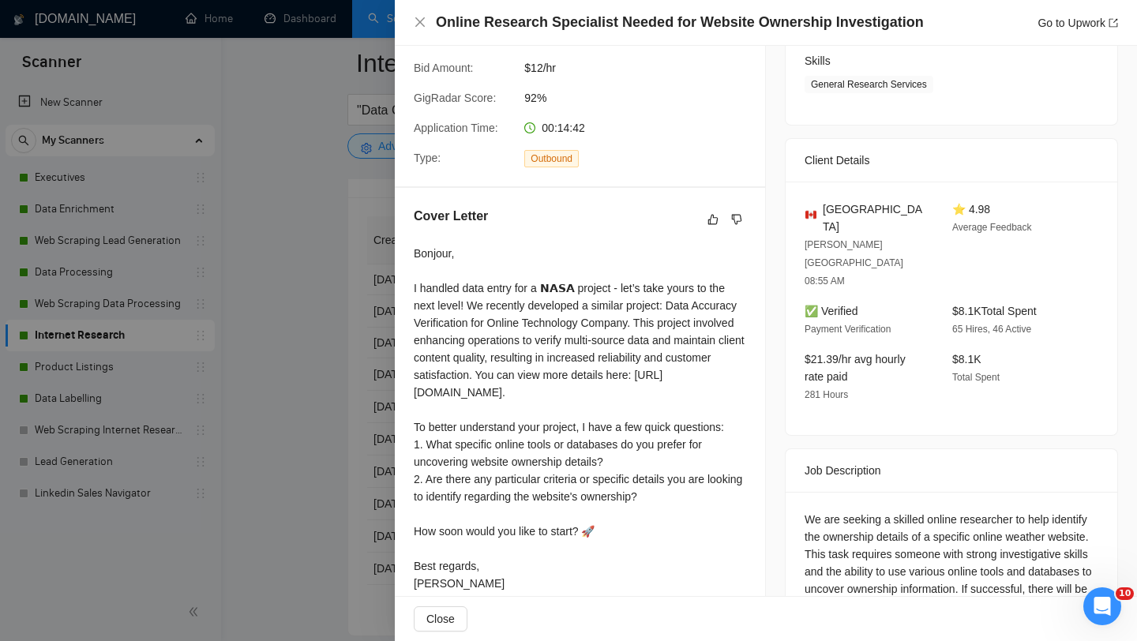
scroll to position [310, 0]
